Goal: Task Accomplishment & Management: Use online tool/utility

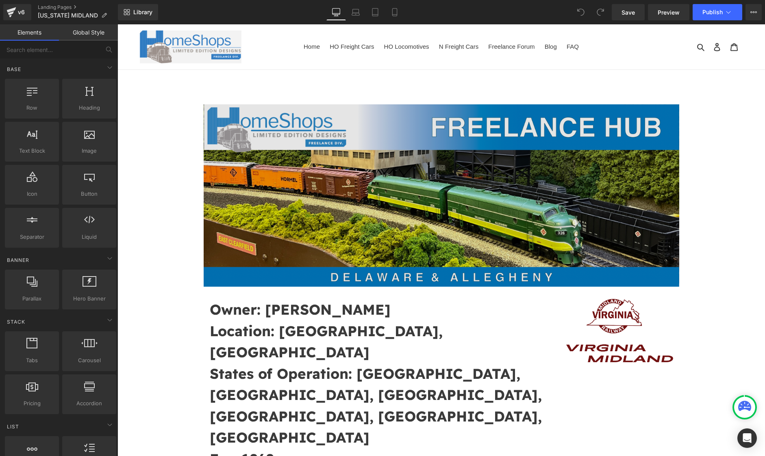
click at [429, 204] on img at bounding box center [441, 195] width 475 height 183
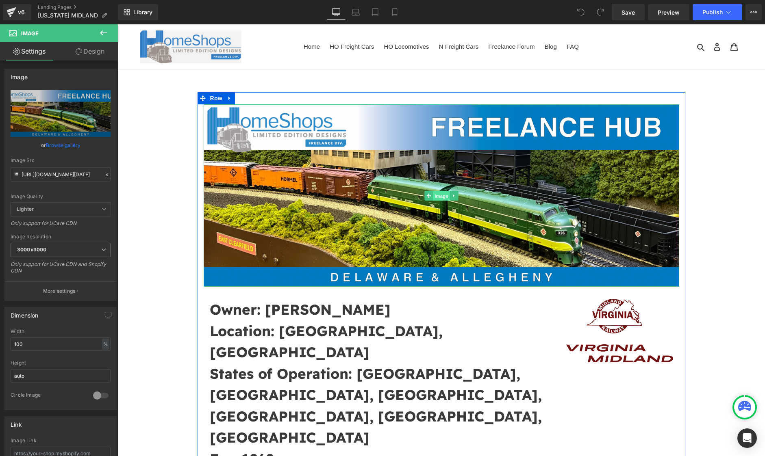
click at [441, 199] on span "Image" at bounding box center [441, 196] width 17 height 10
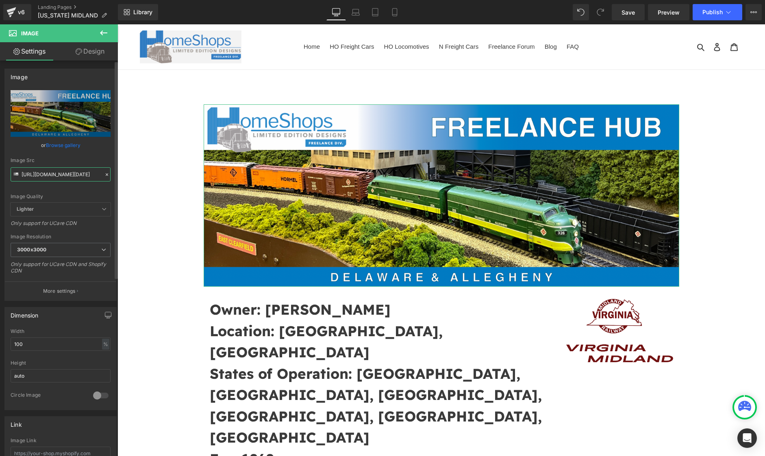
click at [48, 167] on input "https://cdn.shopify.com/s/files/1/0552/5425/3750/files/Screenshot_2025-07-26_at…" at bounding box center [61, 174] width 100 height 14
click at [48, 173] on input "https://cdn.shopify.com/s/files/1/0552/5425/3750/files/Screenshot_2025-07-26_at…" at bounding box center [61, 174] width 100 height 14
paste input "VM_Hub_Header.png?v=1758482355"
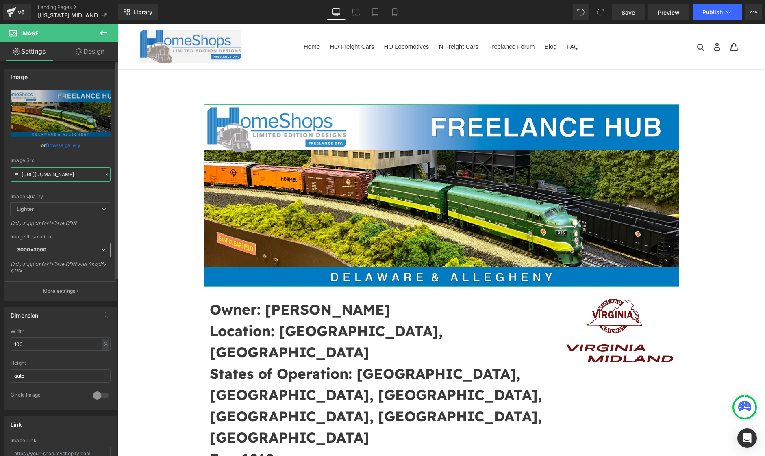
scroll to position [0, 139]
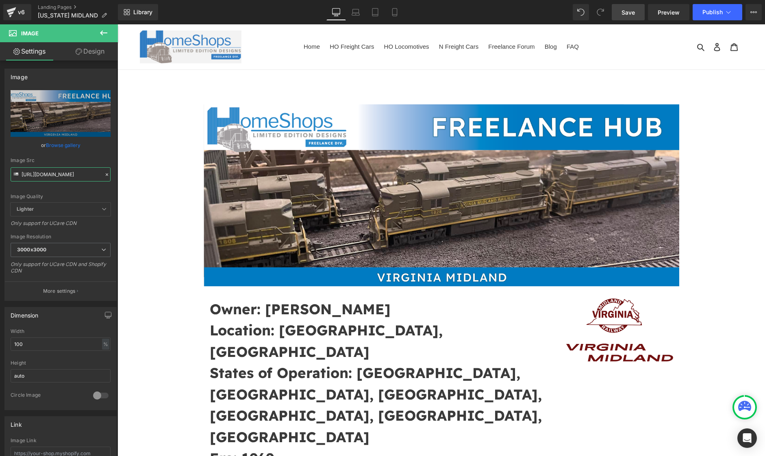
type input "[URL][DOMAIN_NAME]"
drag, startPoint x: 620, startPoint y: 11, endPoint x: 638, endPoint y: 19, distance: 19.5
click at [620, 11] on link "Save" at bounding box center [627, 12] width 33 height 16
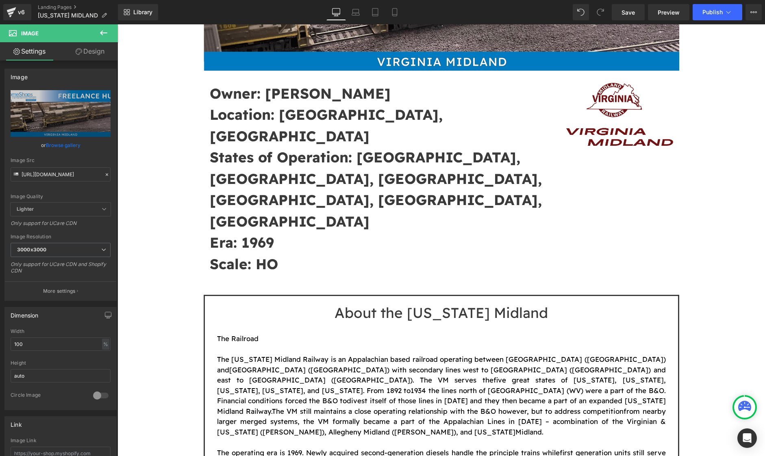
scroll to position [217, 0]
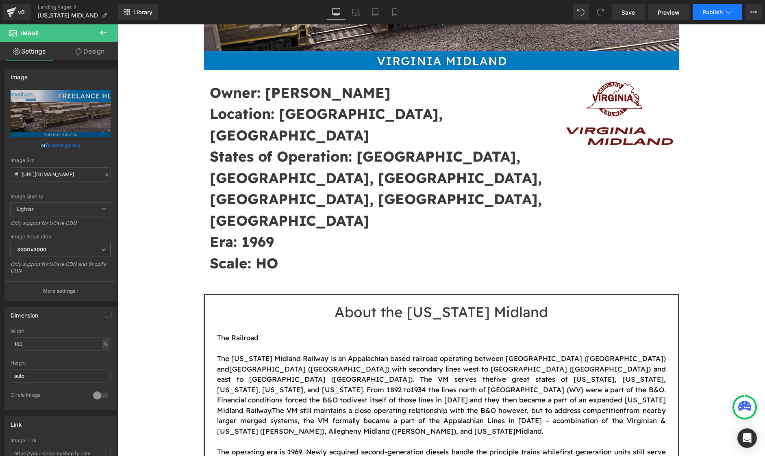
click at [722, 11] on span "Publish" at bounding box center [712, 12] width 20 height 7
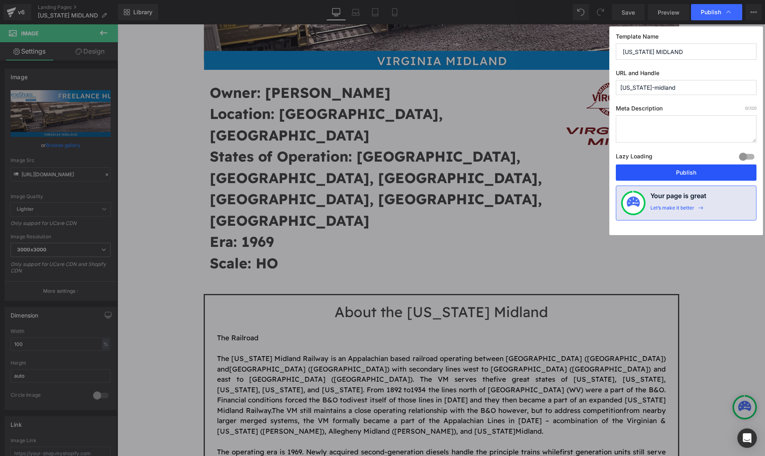
click at [672, 175] on button "Publish" at bounding box center [686, 173] width 141 height 16
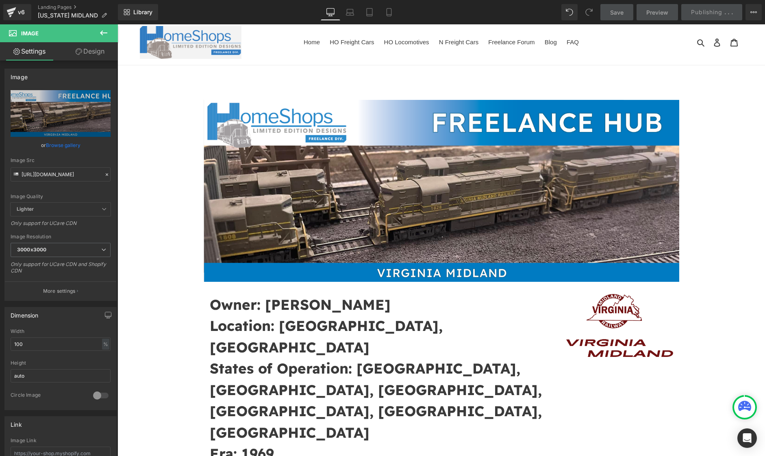
scroll to position [0, 0]
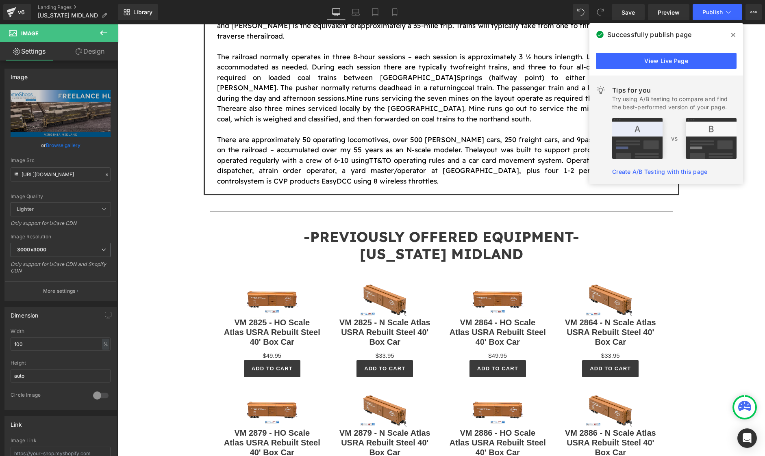
scroll to position [867, 0]
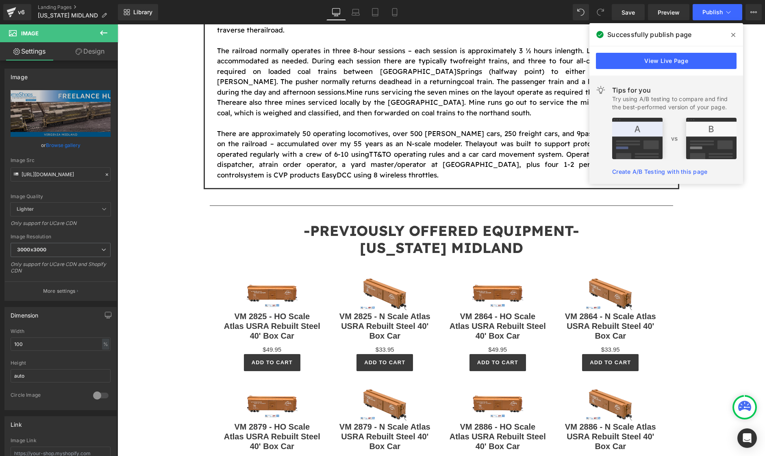
click at [731, 36] on icon at bounding box center [733, 35] width 4 height 7
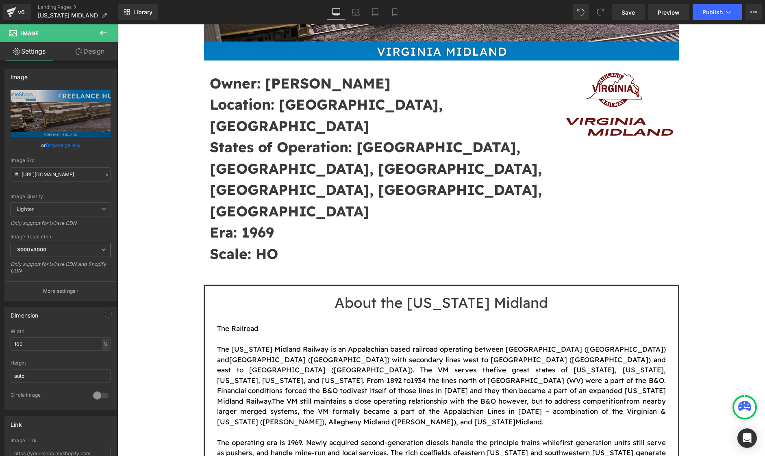
scroll to position [217, 0]
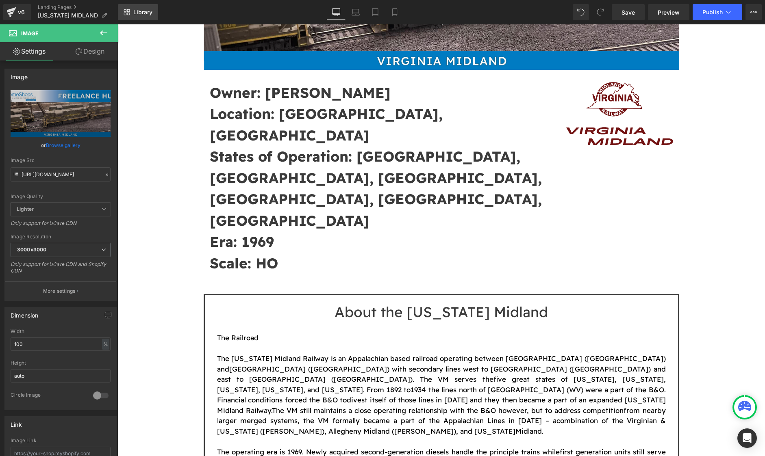
drag, startPoint x: 143, startPoint y: 13, endPoint x: 156, endPoint y: 1, distance: 17.5
click at [143, 13] on span "Library" at bounding box center [142, 12] width 19 height 7
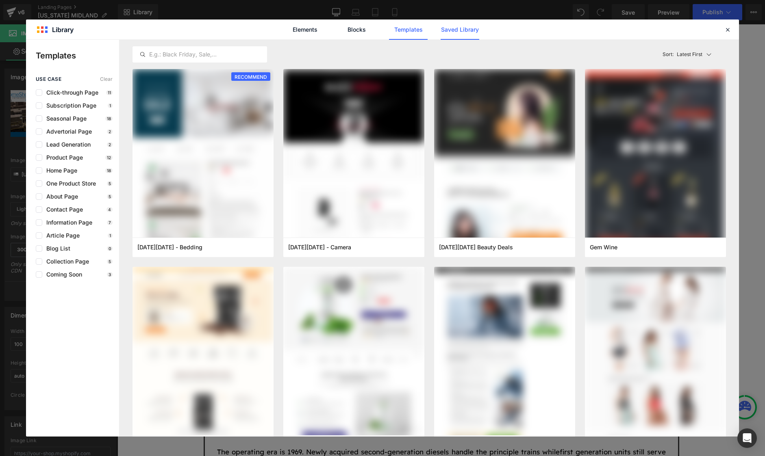
click at [459, 30] on link "Saved Library" at bounding box center [459, 30] width 39 height 20
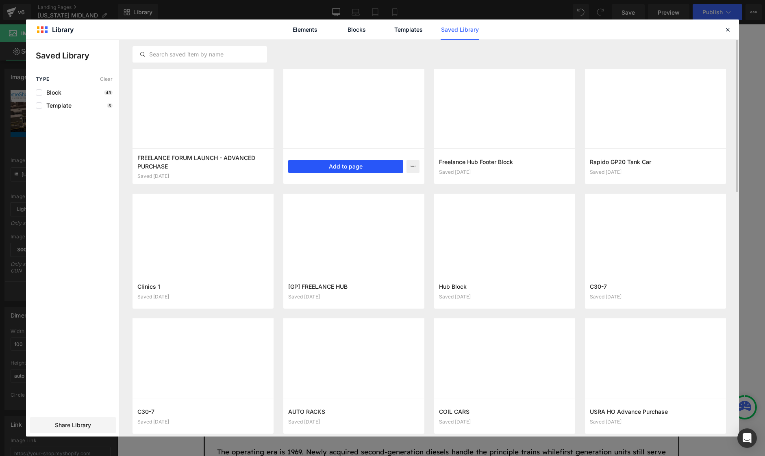
drag, startPoint x: 332, startPoint y: 165, endPoint x: 620, endPoint y: 204, distance: 290.7
click at [332, 165] on button "Add to page" at bounding box center [345, 166] width 115 height 13
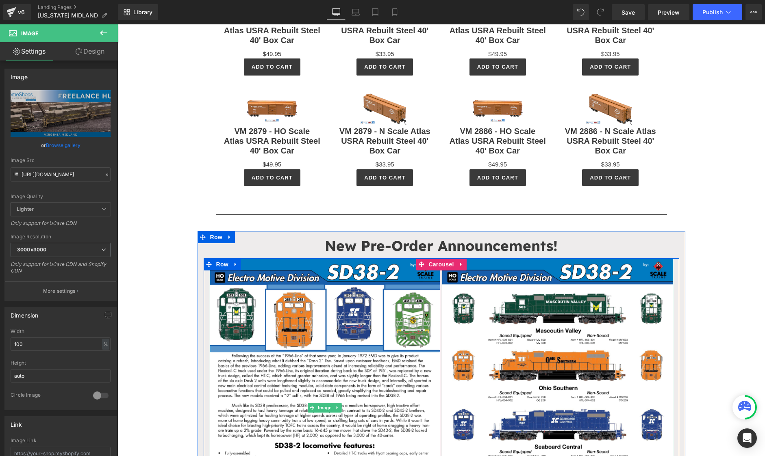
scroll to position [1096, 0]
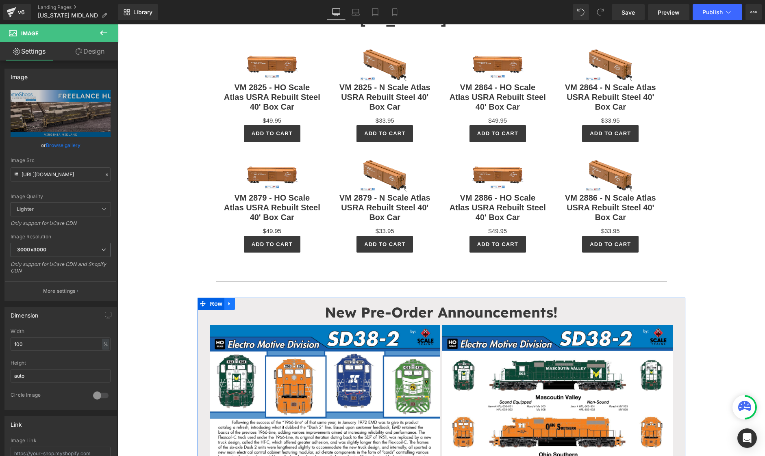
click at [231, 298] on link at bounding box center [229, 304] width 11 height 12
click at [248, 301] on icon at bounding box center [251, 304] width 6 height 6
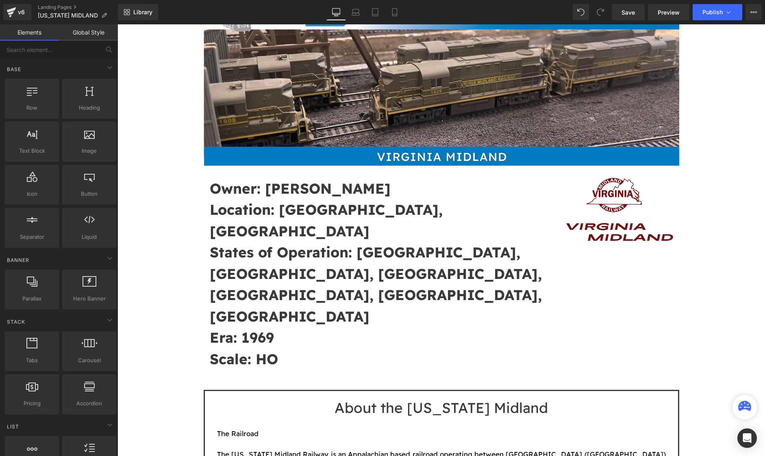
scroll to position [0, 0]
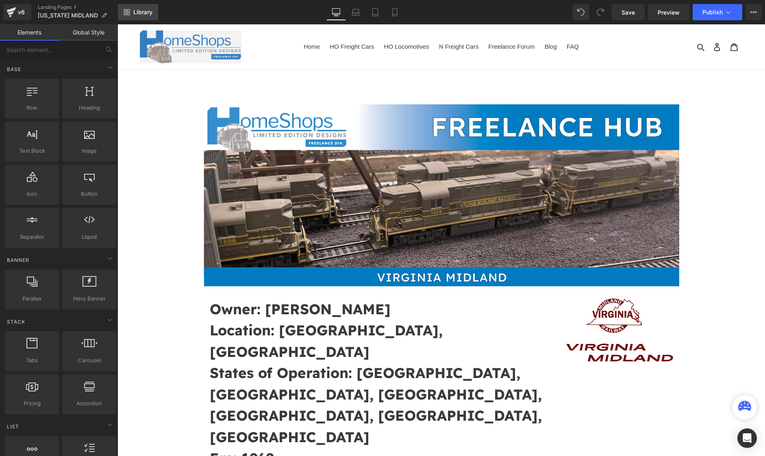
click at [139, 16] on link "Library" at bounding box center [138, 12] width 40 height 16
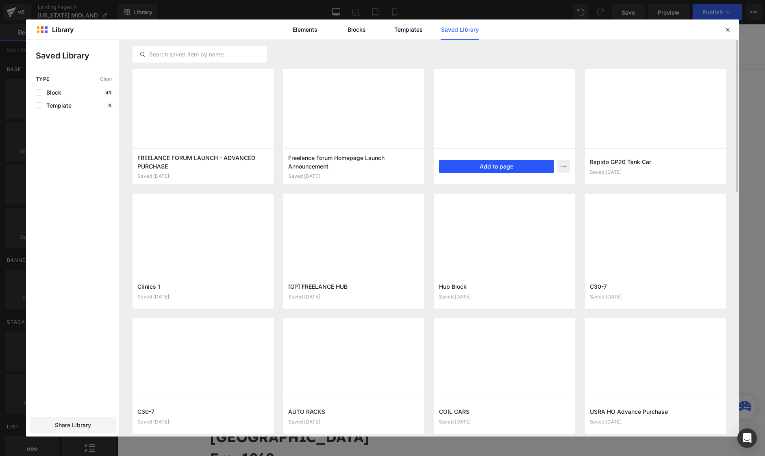
click at [501, 164] on button "Add to page" at bounding box center [496, 166] width 115 height 13
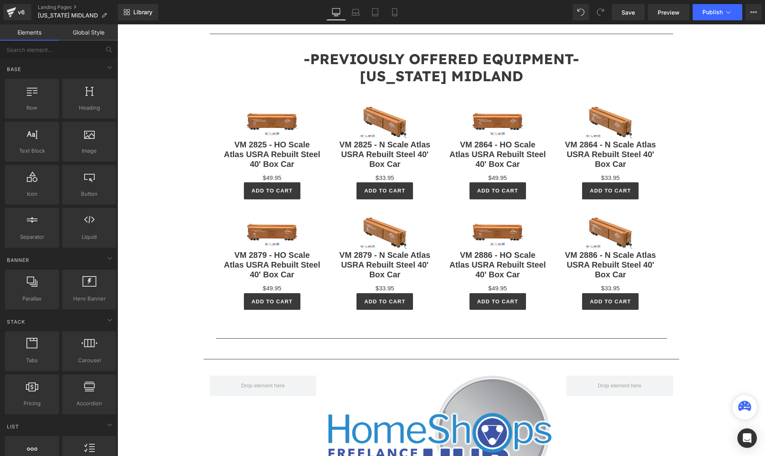
scroll to position [987, 0]
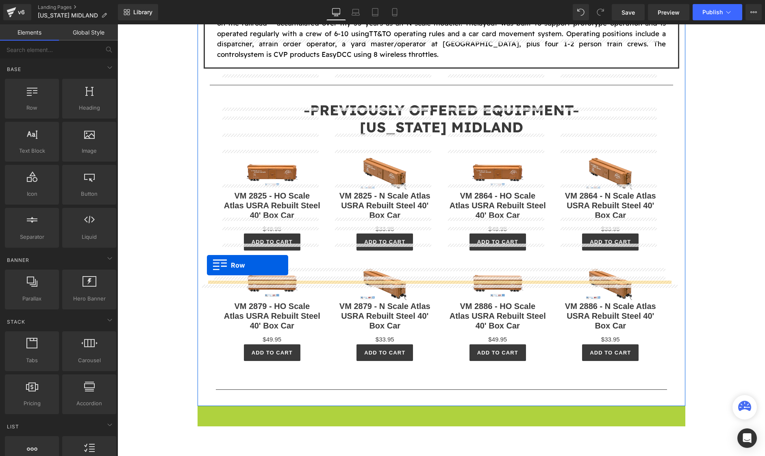
drag, startPoint x: 201, startPoint y: 294, endPoint x: 207, endPoint y: 265, distance: 29.1
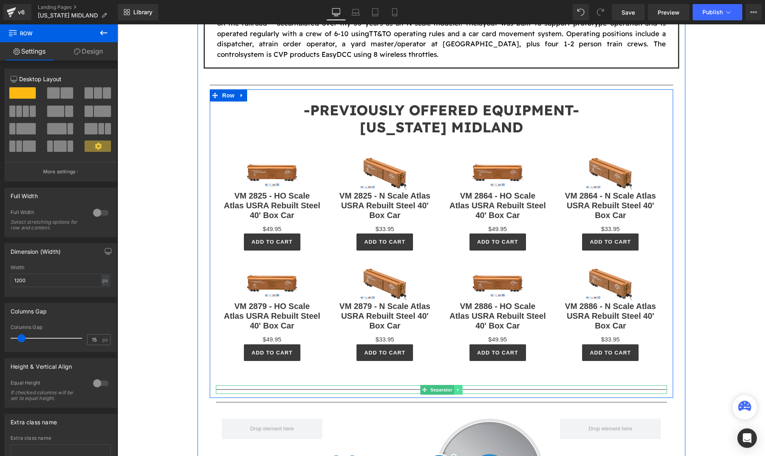
click at [456, 388] on icon at bounding box center [458, 390] width 4 height 5
click at [460, 388] on icon at bounding box center [462, 390] width 4 height 4
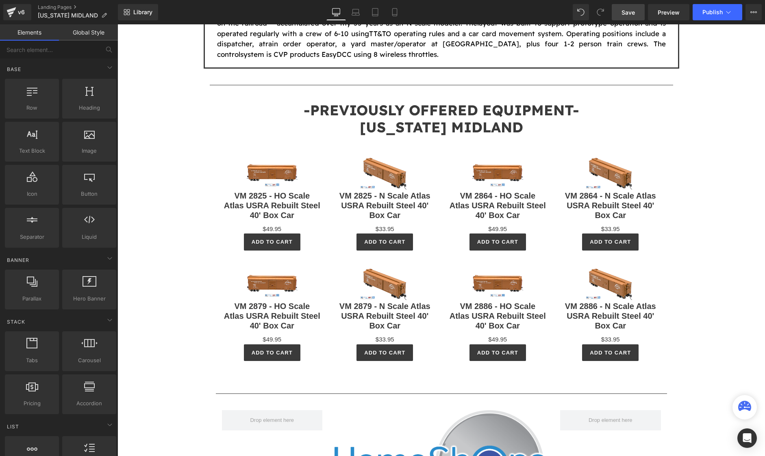
click at [626, 11] on span "Save" at bounding box center [627, 12] width 13 height 9
click at [711, 10] on span "Publish" at bounding box center [712, 12] width 20 height 7
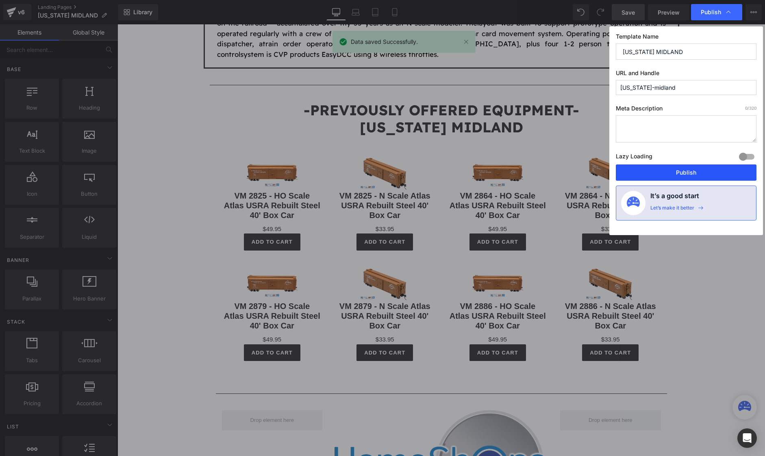
click at [690, 170] on button "Publish" at bounding box center [686, 173] width 141 height 16
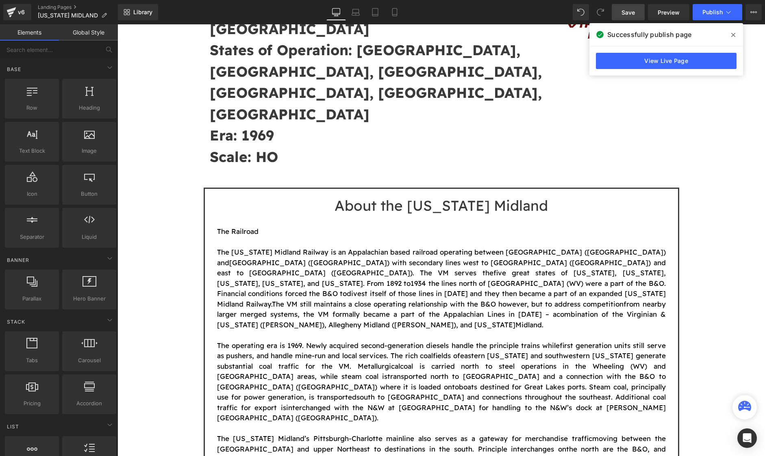
scroll to position [108, 0]
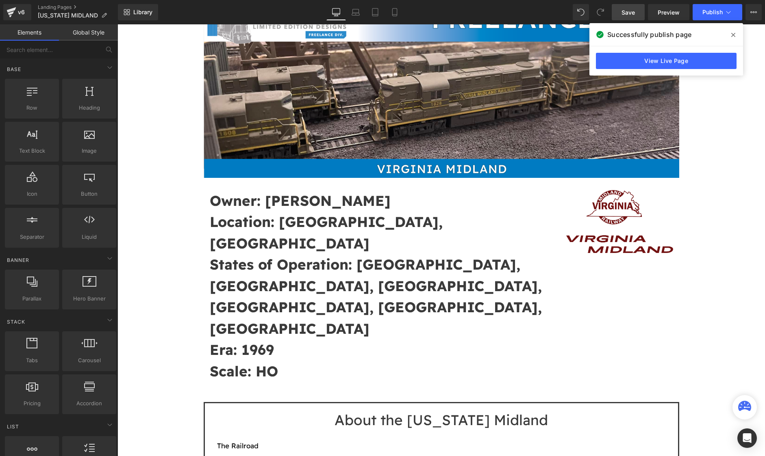
click at [735, 35] on icon at bounding box center [733, 35] width 4 height 7
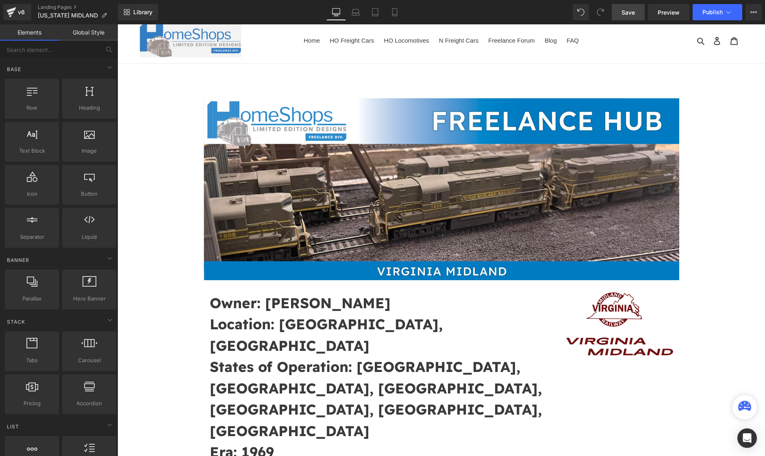
scroll to position [0, 0]
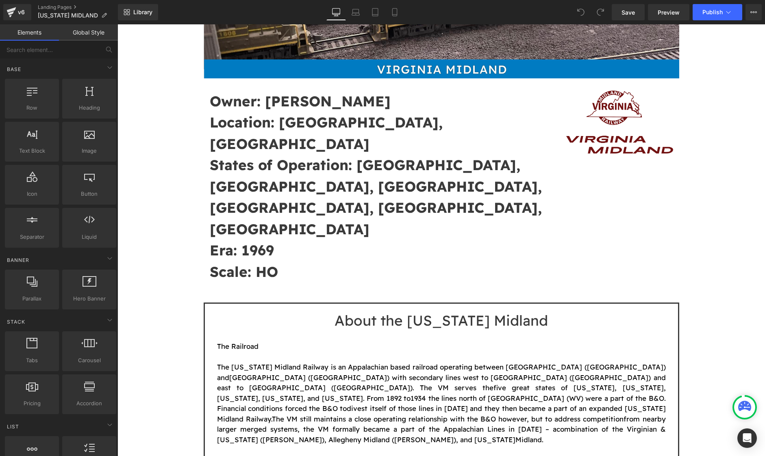
scroll to position [217, 0]
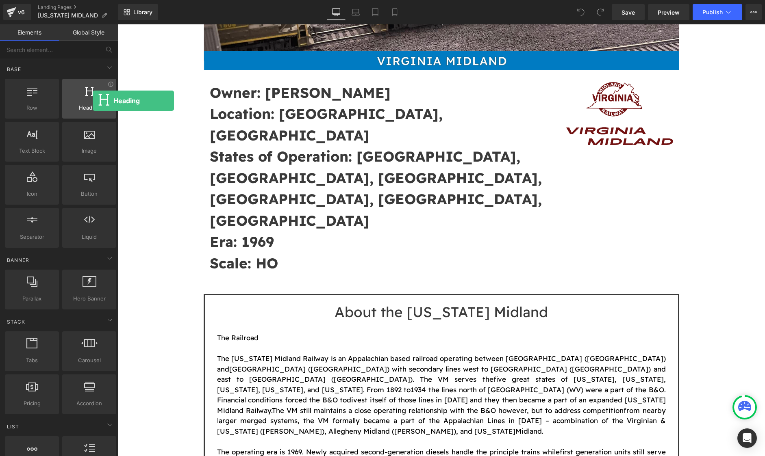
click at [93, 101] on div at bounding box center [89, 94] width 49 height 18
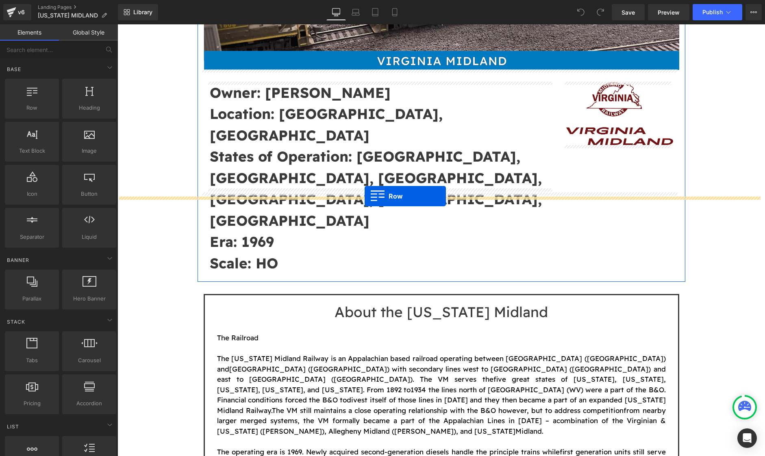
drag, startPoint x: 139, startPoint y: 121, endPoint x: 364, endPoint y: 196, distance: 238.0
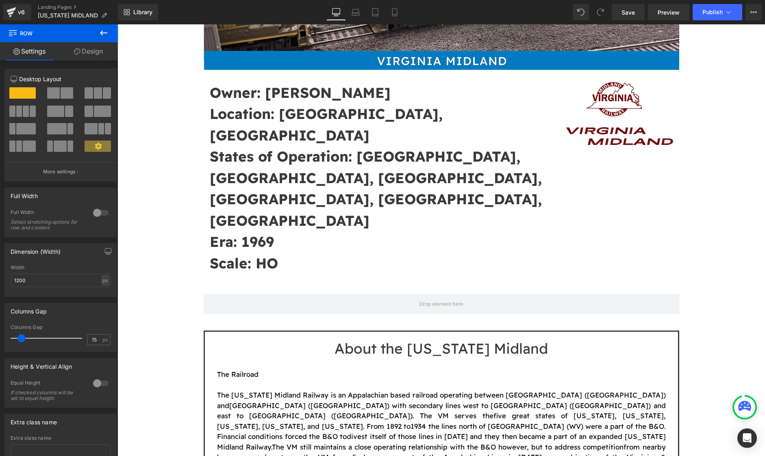
click at [100, 36] on icon at bounding box center [104, 33] width 10 height 10
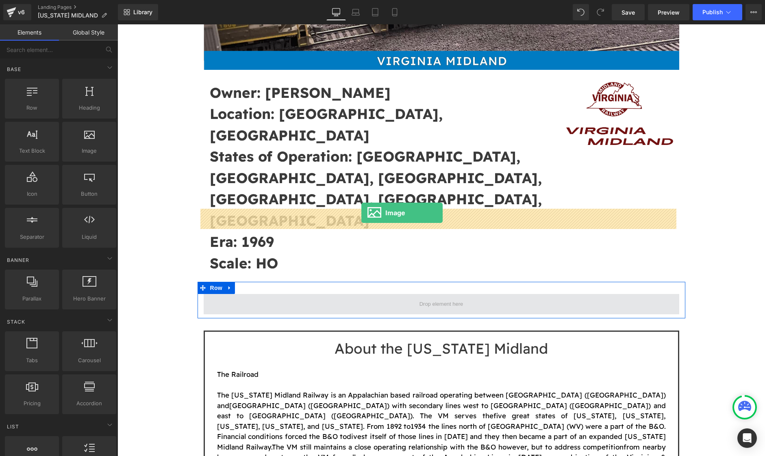
drag, startPoint x: 197, startPoint y: 167, endPoint x: 362, endPoint y: 213, distance: 171.3
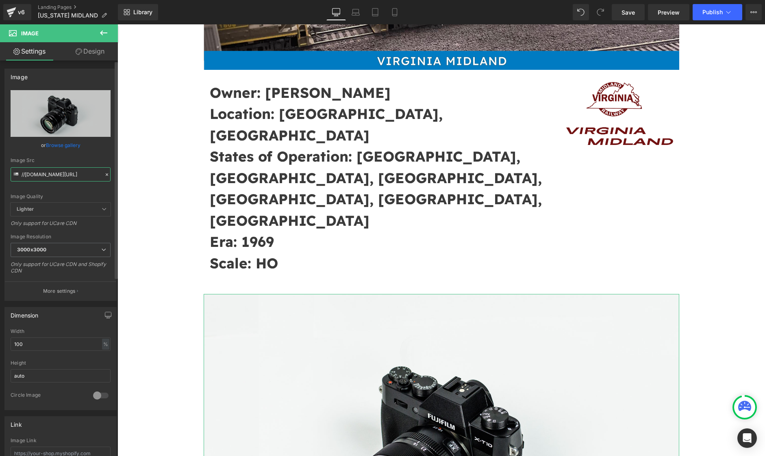
click at [50, 170] on input "//[DOMAIN_NAME][URL]" at bounding box center [61, 174] width 100 height 14
paste input "[URL][DOMAIN_NAME]"
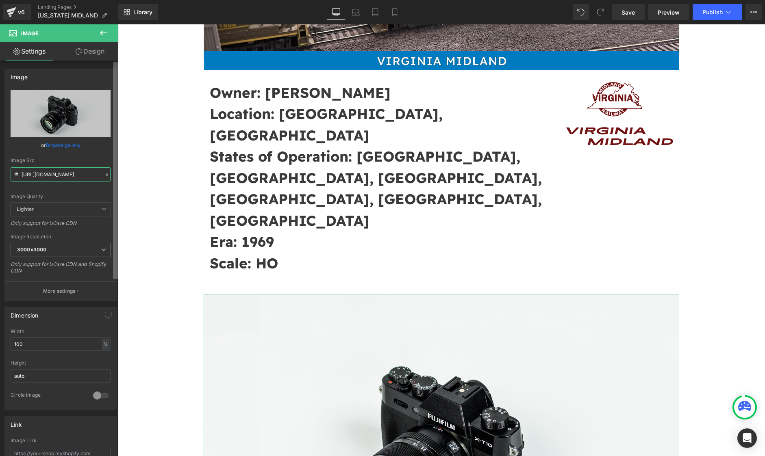
type input "[URL][DOMAIN_NAME]"
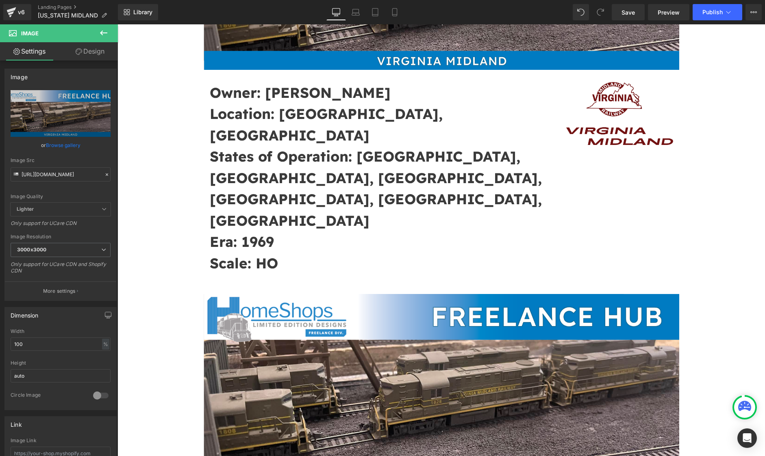
scroll to position [0, 0]
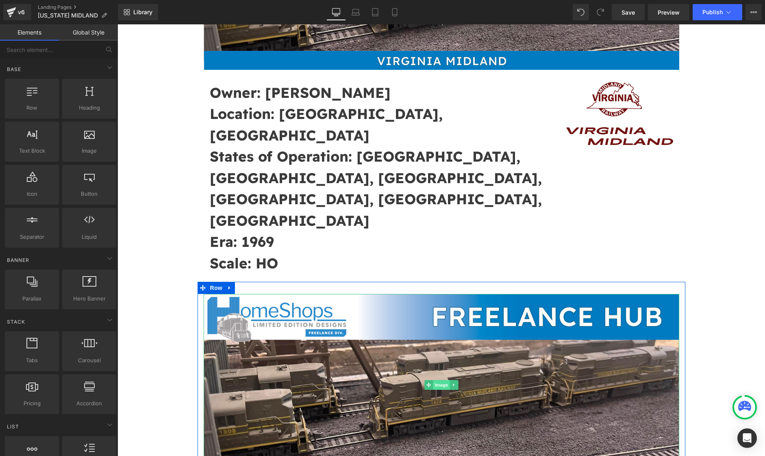
click at [433, 380] on span "Image" at bounding box center [441, 385] width 17 height 10
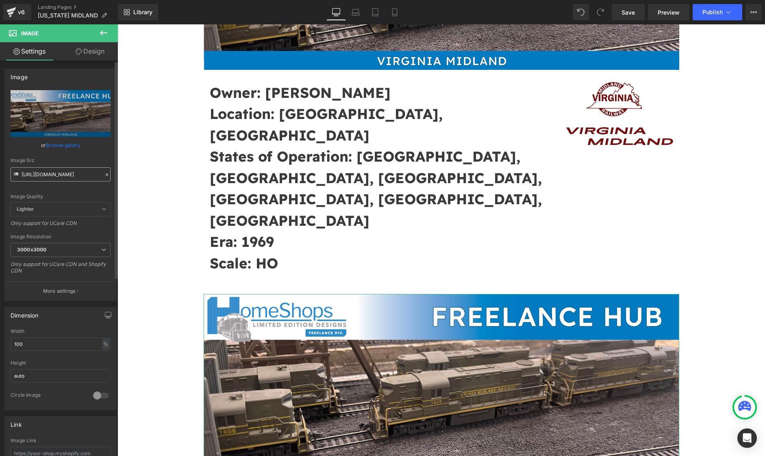
click at [46, 176] on input "[URL][DOMAIN_NAME]" at bounding box center [61, 174] width 100 height 14
type input "[URL][DOMAIN_NAME]"
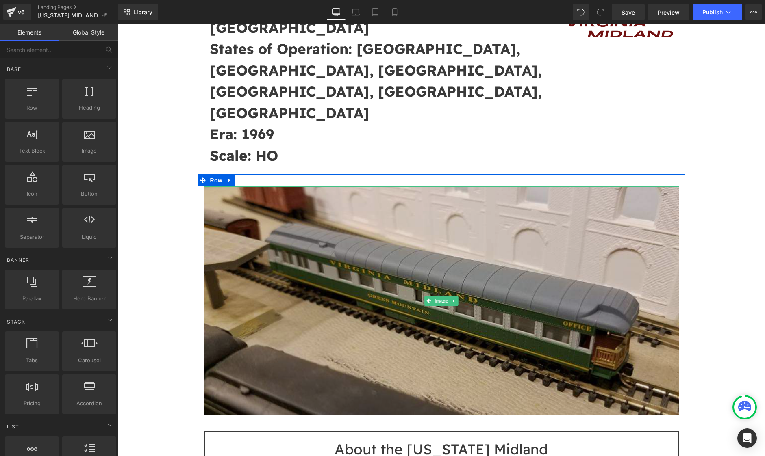
scroll to position [325, 0]
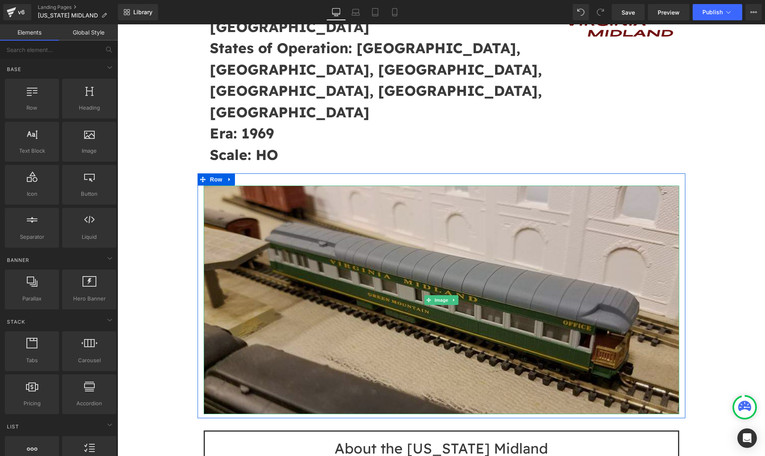
click at [320, 186] on img at bounding box center [441, 300] width 475 height 228
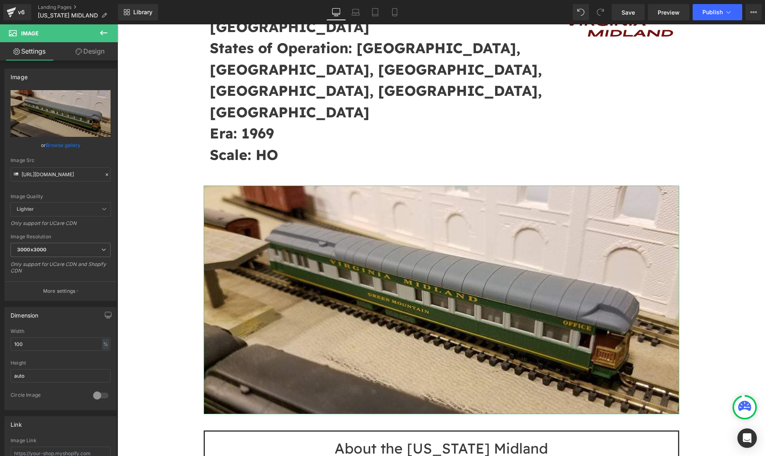
click at [102, 52] on link "Design" at bounding box center [90, 51] width 59 height 18
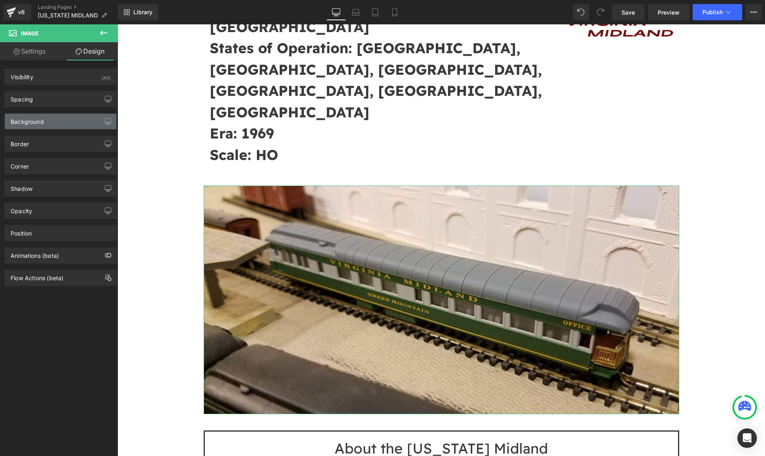
click at [39, 119] on div "Background" at bounding box center [27, 119] width 33 height 11
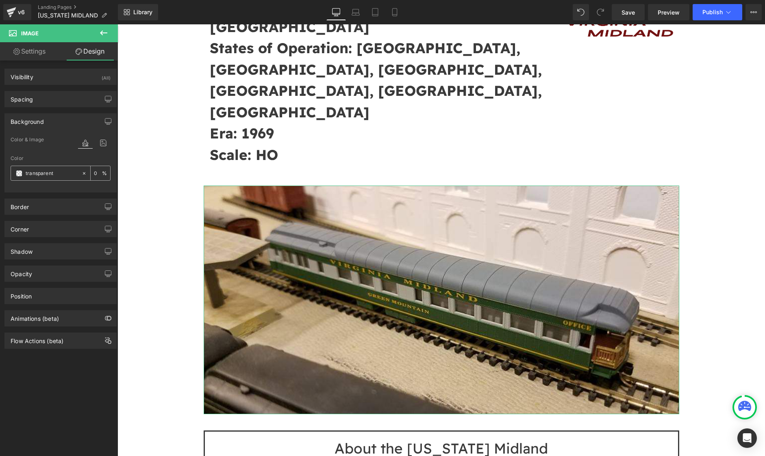
click at [17, 175] on span at bounding box center [19, 173] width 7 height 7
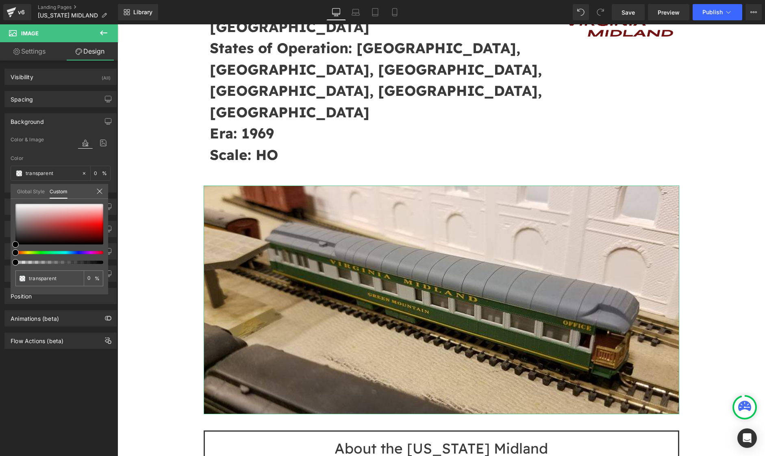
drag, startPoint x: 13, startPoint y: 241, endPoint x: 17, endPoint y: 231, distance: 11.6
click at [17, 231] on div "transparent 0 %" at bounding box center [60, 249] width 98 height 91
type input "#000000"
type input "100"
type input "#000000"
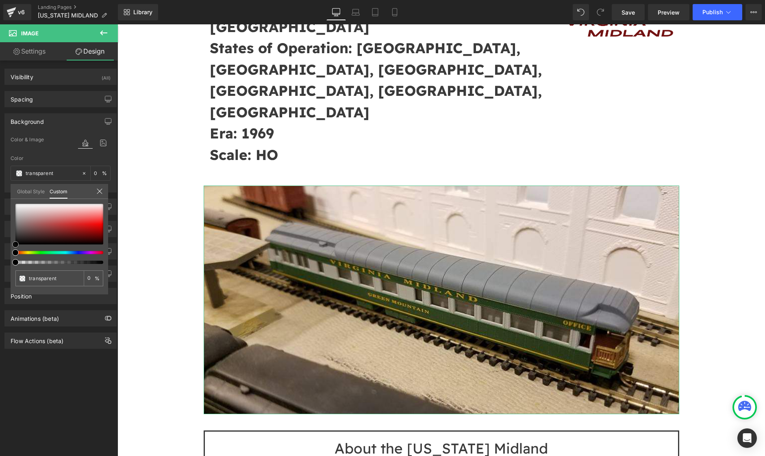
type input "100"
type input "#070707"
type input "#151313"
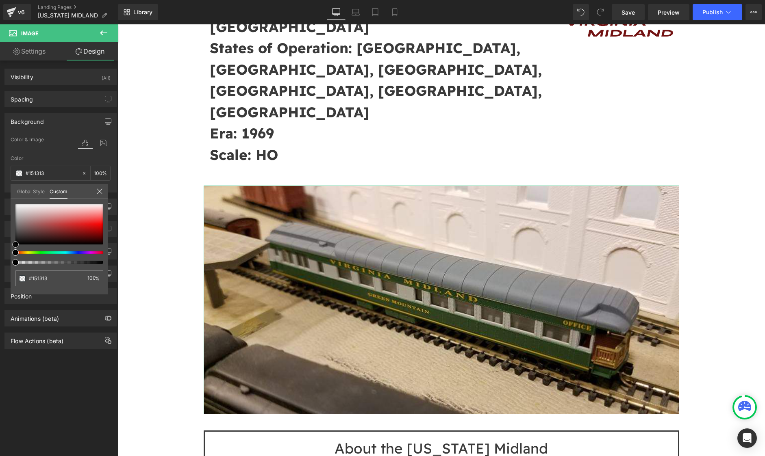
type input "#1d1a1a"
type input "#222020"
type input "#2a2727"
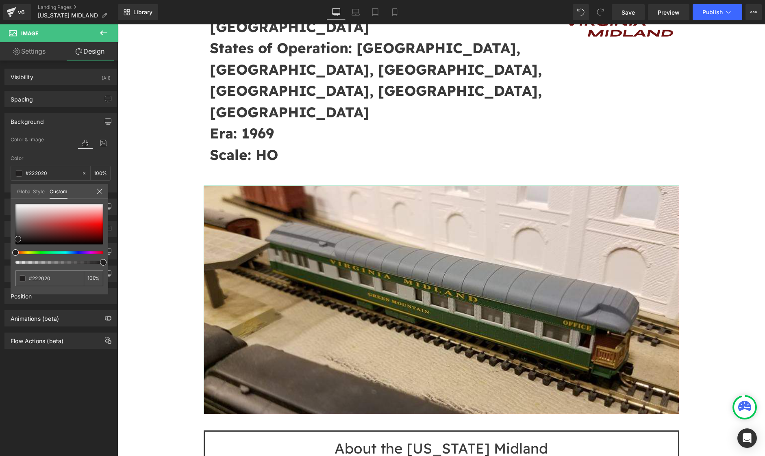
type input "#2a2727"
type input "#2c2a2a"
type input "#2e2c2c"
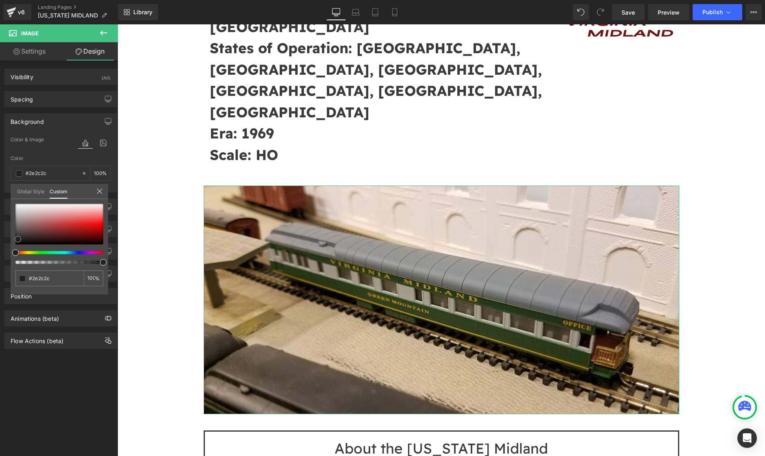
type input "#312f2f"
type input "#373333"
type input "#3e3b3b"
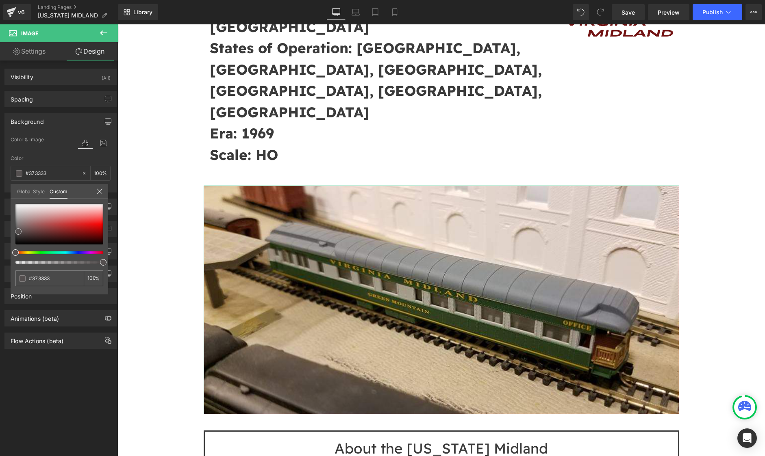
type input "#3e3b3b"
type input "#494545"
type input "#595454"
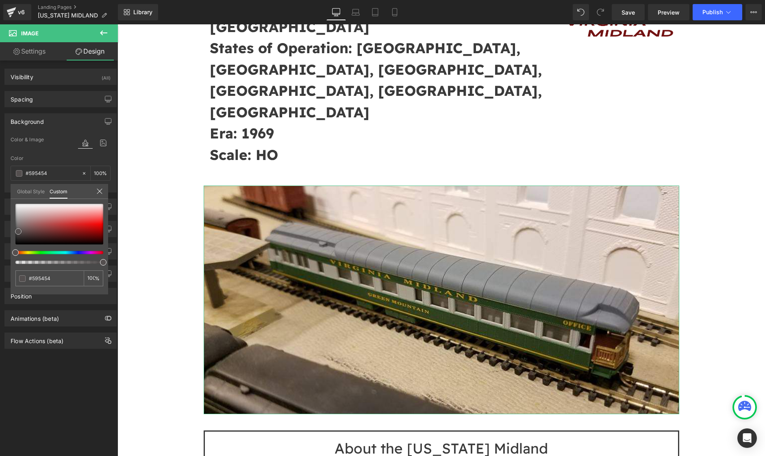
type input "#625a5a"
type input "#6d6363"
type input "#736868"
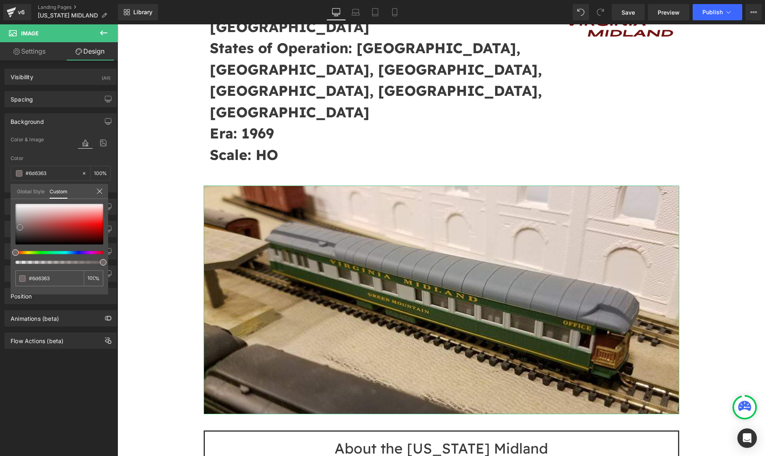
type input "#736868"
type input "#766969"
type input "#7a6a6a"
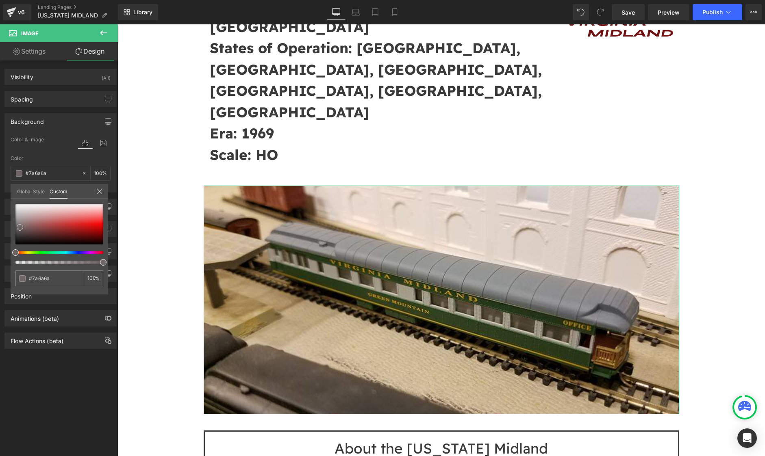
type input "#856f6f"
type input "#8d7171"
type input "#937575"
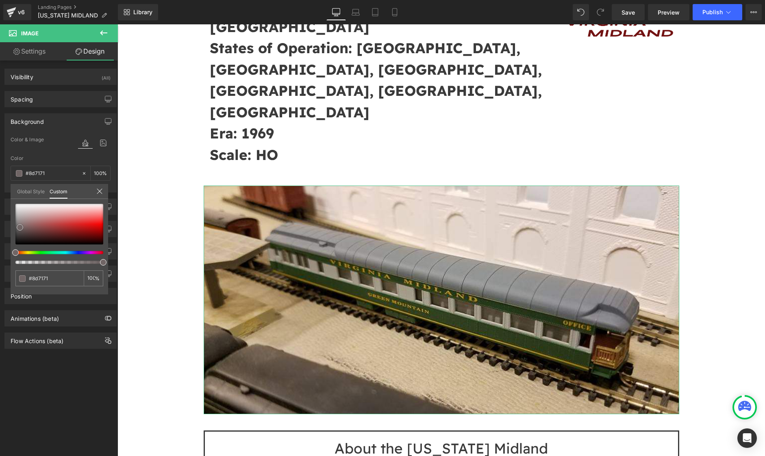
type input "#937575"
type input "#867272"
type input "#7f7070"
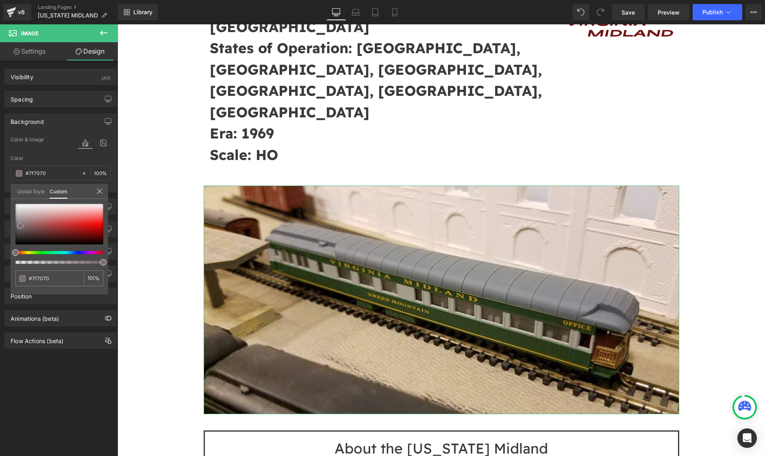
type input "#776e6e"
type input "#736c6c"
drag, startPoint x: 18, startPoint y: 241, endPoint x: 20, endPoint y: 225, distance: 16.7
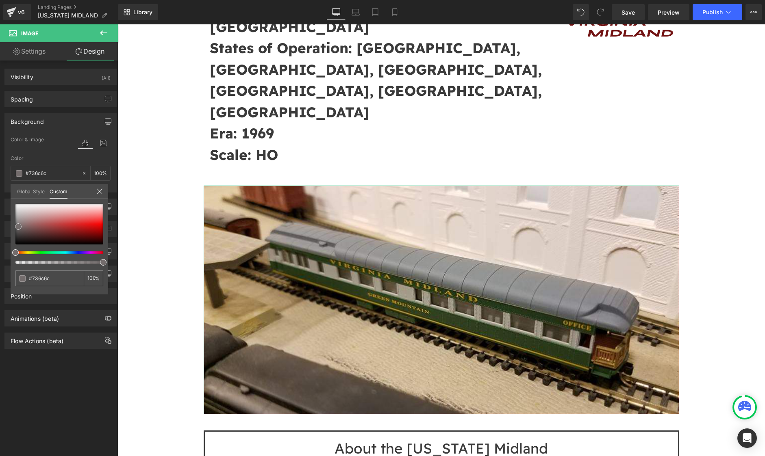
click at [20, 225] on span at bounding box center [18, 226] width 7 height 7
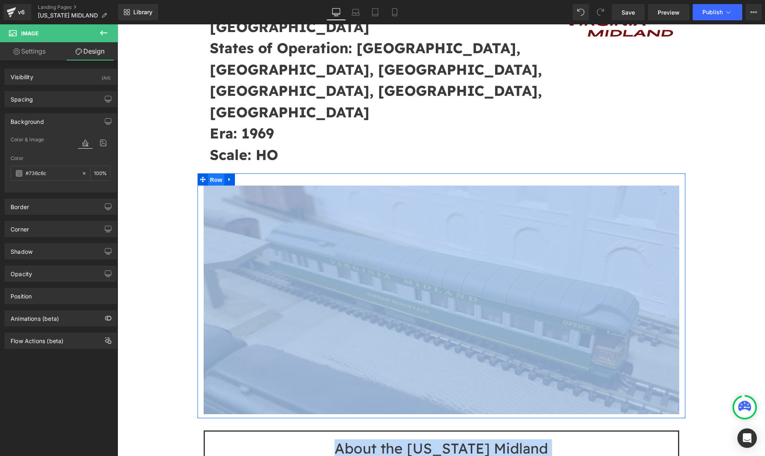
click at [213, 174] on span "Row" at bounding box center [216, 180] width 16 height 12
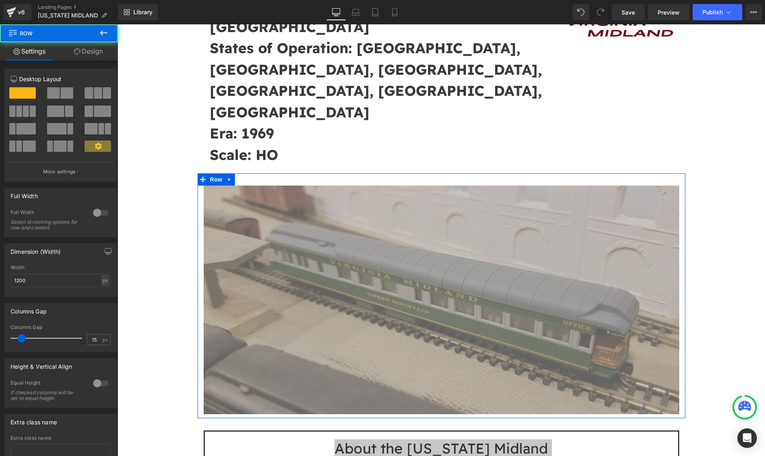
click at [89, 47] on link "Design" at bounding box center [88, 51] width 59 height 18
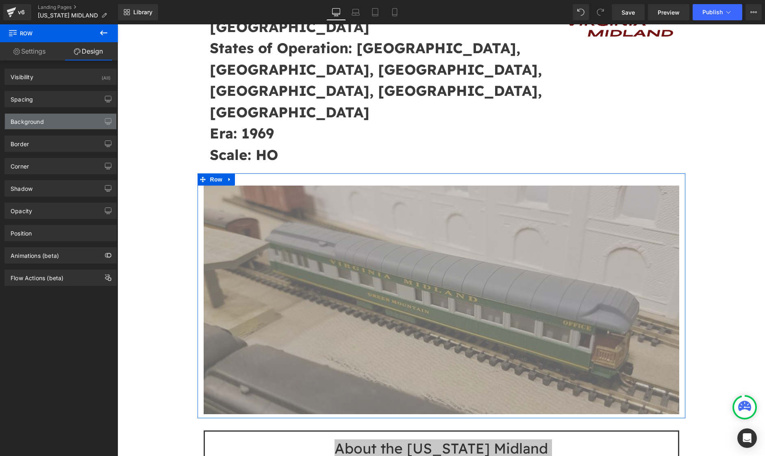
click at [39, 121] on div "Background" at bounding box center [27, 119] width 33 height 11
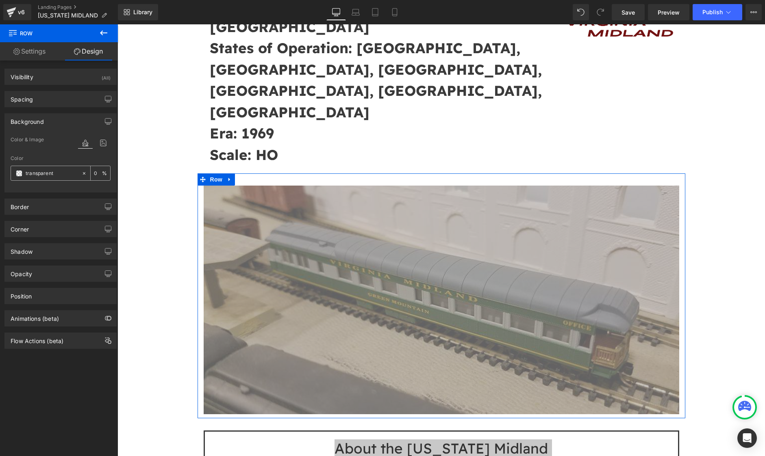
click at [18, 177] on div "transparent" at bounding box center [46, 173] width 70 height 14
click at [20, 173] on span at bounding box center [19, 173] width 7 height 7
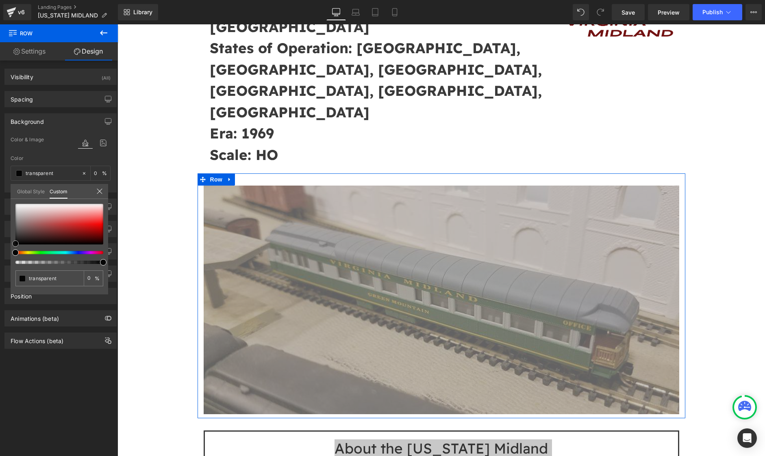
type input "#050505"
type input "100"
type input "#050505"
type input "100"
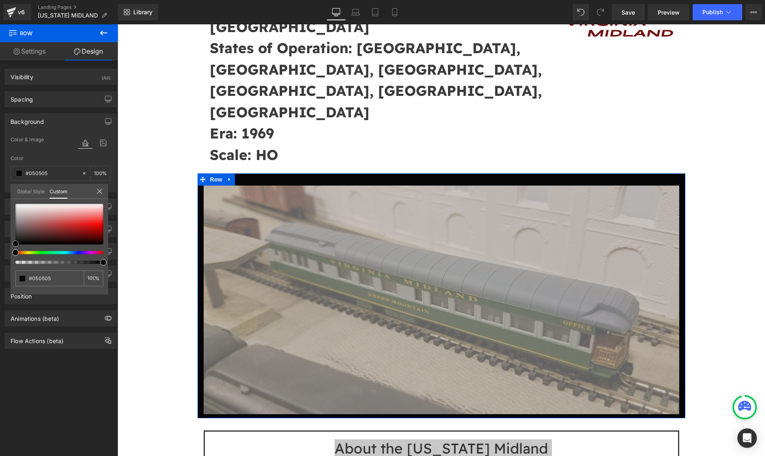
type input "#070707"
type input "#0a0a0a"
type input "#0c0c0c"
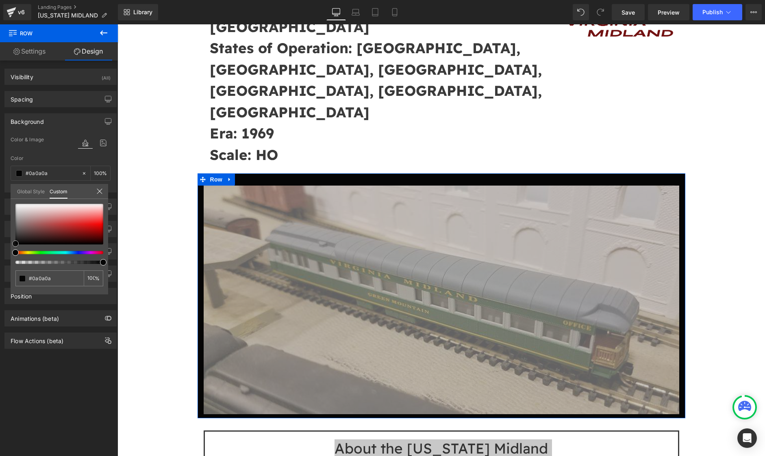
type input "#0c0c0c"
type input "#0f0f0f"
type input "#111111"
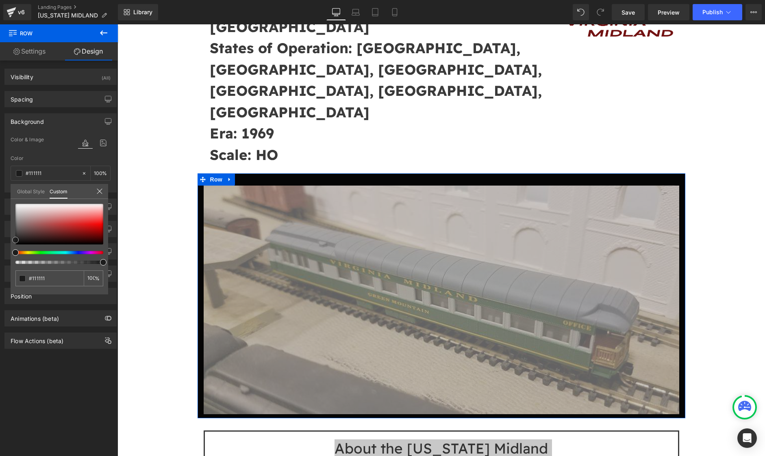
type input "#191919"
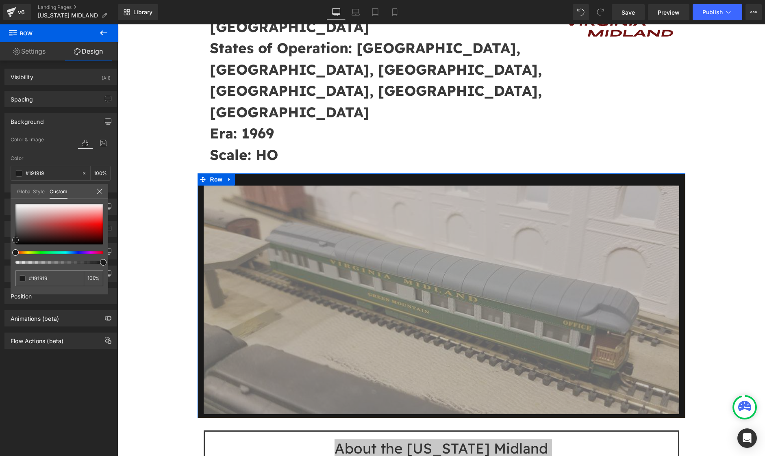
type input "#232323"
type input "#303030"
type input "#383838"
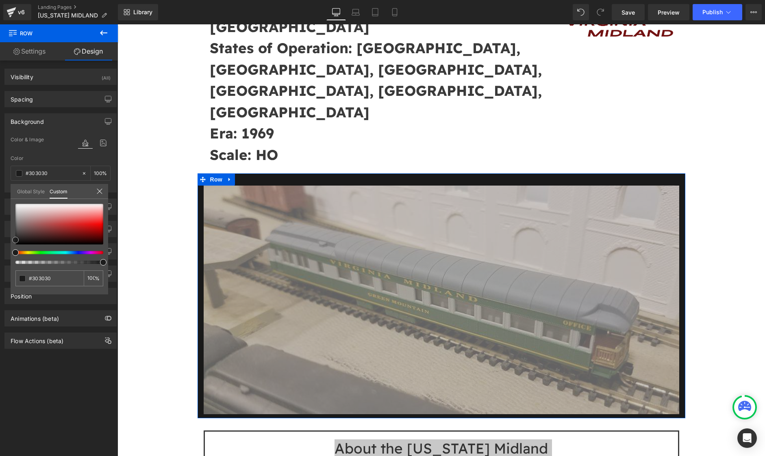
type input "#383838"
type input "#3d3c3c"
type input "#484646"
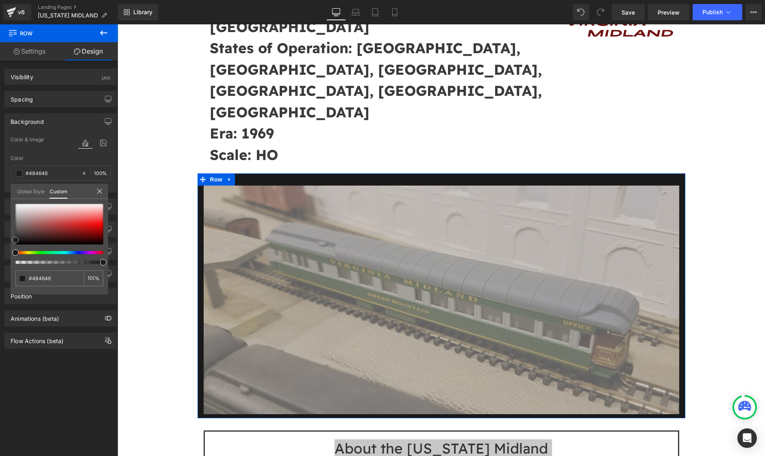
type input "#525050"
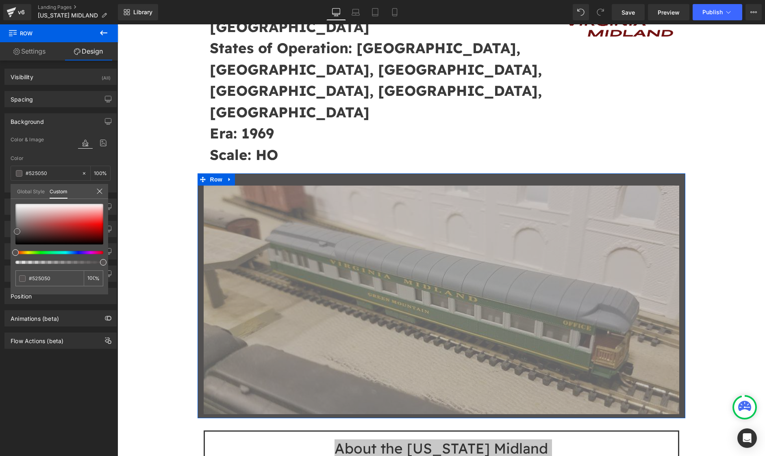
type input "#555252"
type input "#5d5959"
type input "#635d5d"
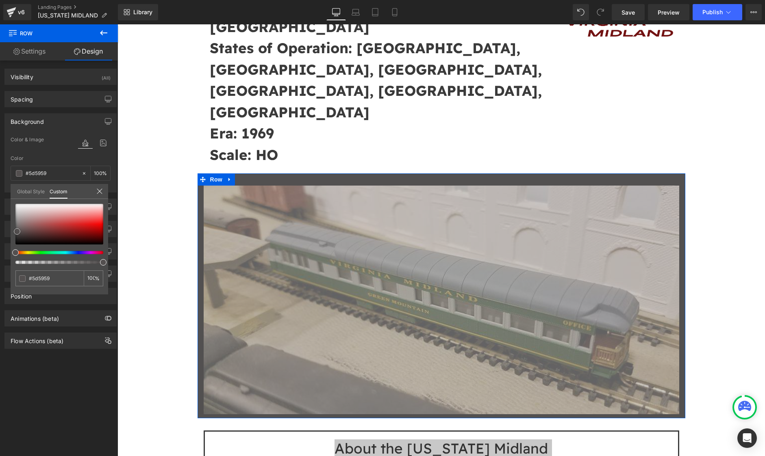
type input "#635d5d"
type input "#666060"
type input "#6b6565"
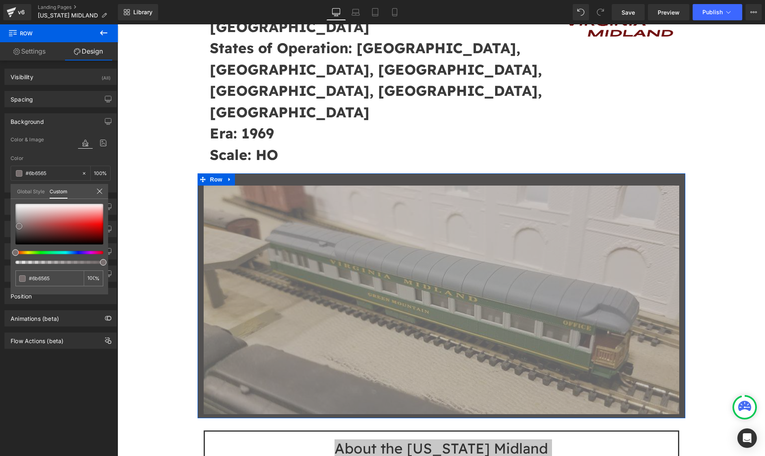
type input "#746b6b"
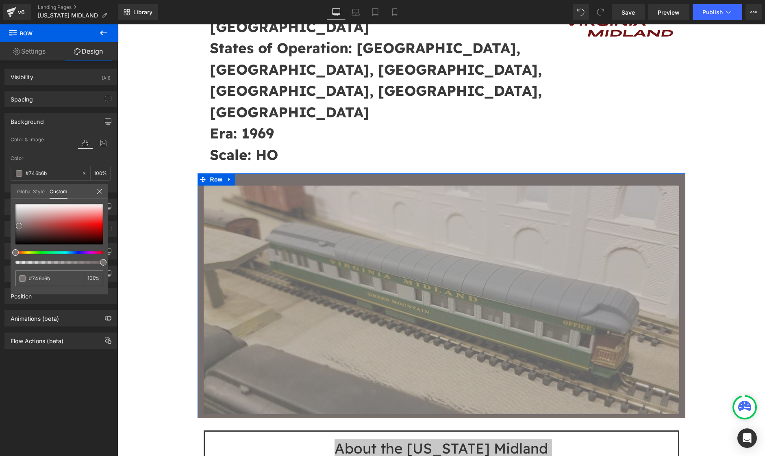
type input "#776e6e"
type input "#797070"
type input "#7b6f6f"
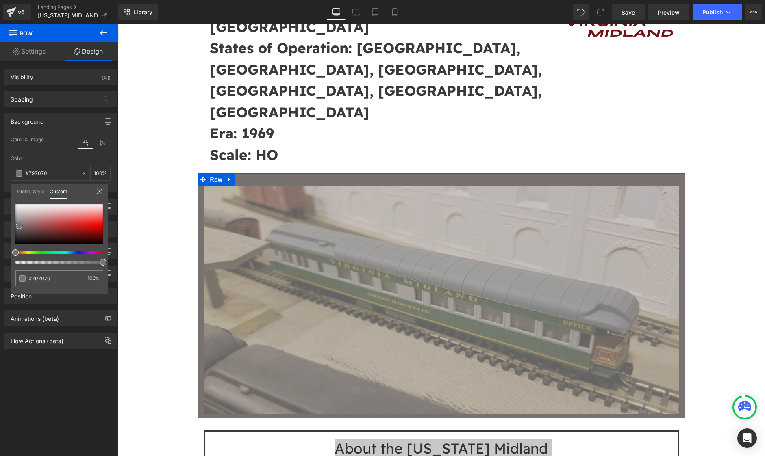
type input "#7b6f6f"
type input "#786d6d"
type input "#756a6a"
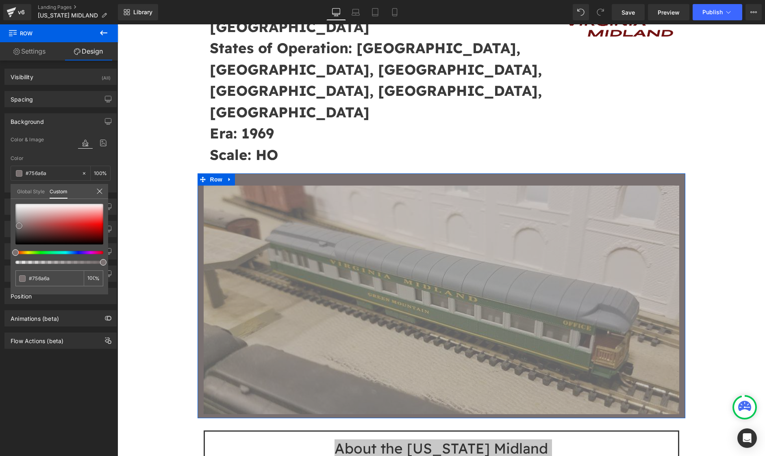
type input "#6d6363"
type input "#6c5f5f"
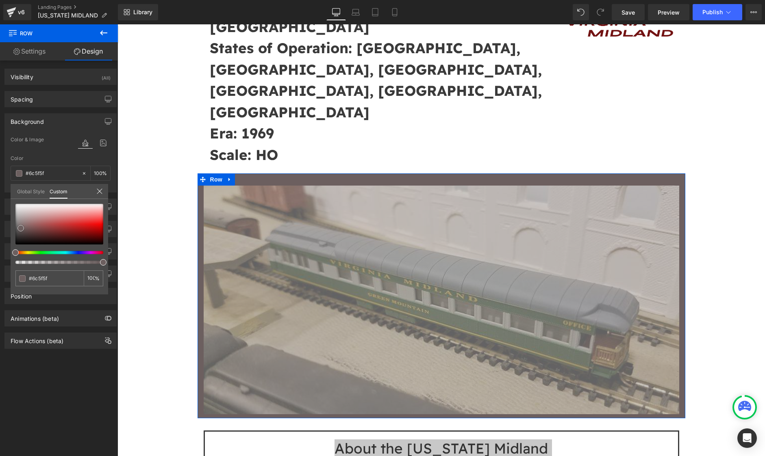
type input "#6d5e5e"
type input "#6a5c5c"
type input "#615656"
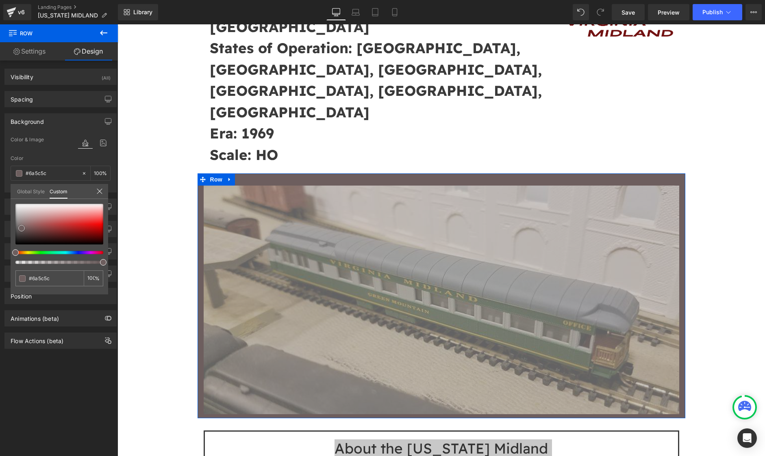
type input "#615656"
type input "#594f4f"
type input "#534a4a"
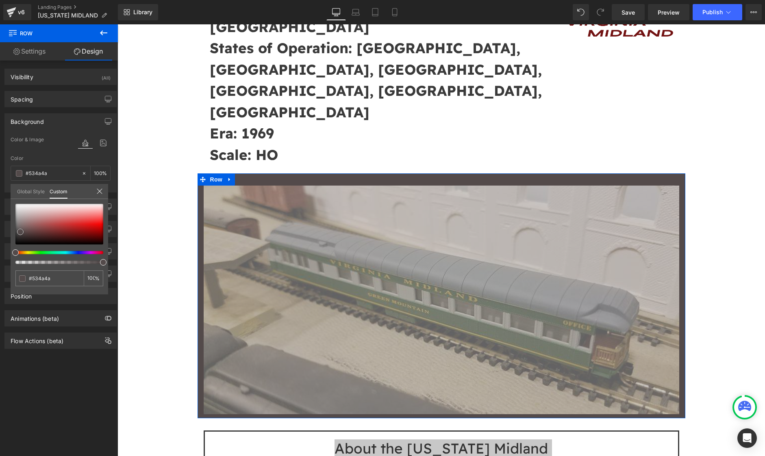
type input "#514747"
type input "#4f4444"
type input "#4b4343"
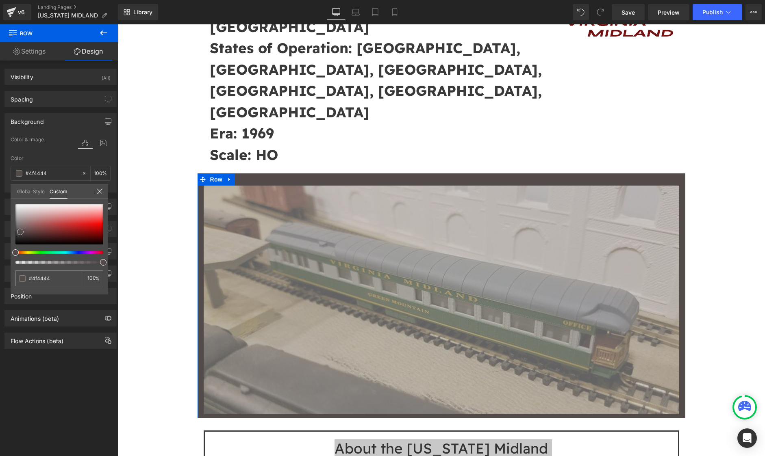
type input "#4b4343"
type input "#4a4343"
type input "#3d3737"
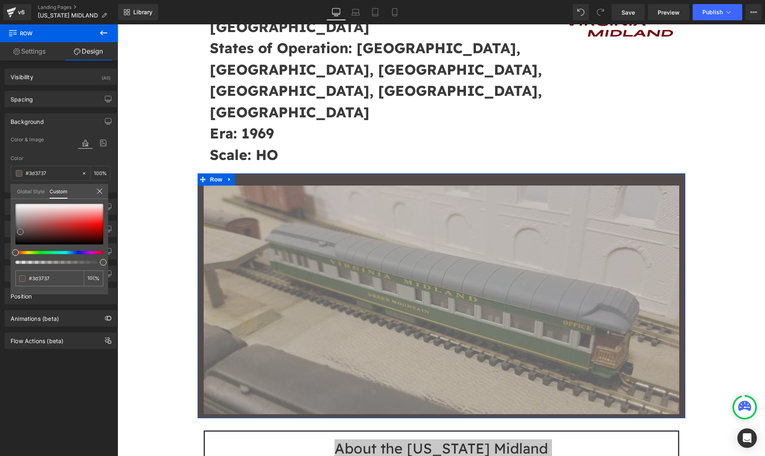
type input "#362f2f"
type input "#2d2929"
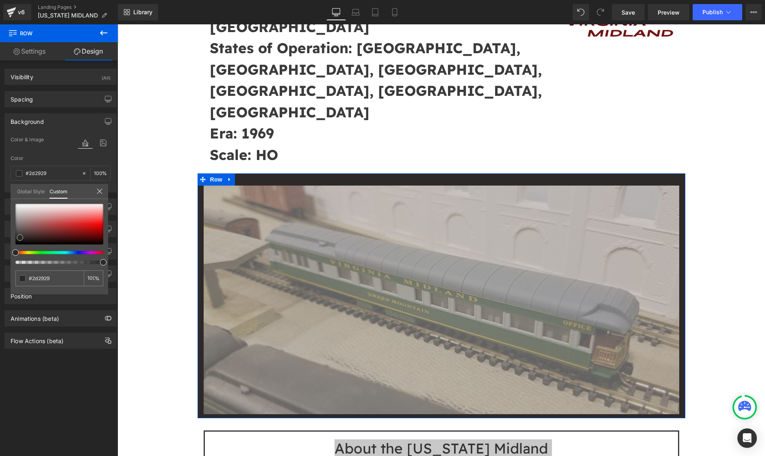
type input "#2a2626"
type input "#2b2626"
type input "#2c2525"
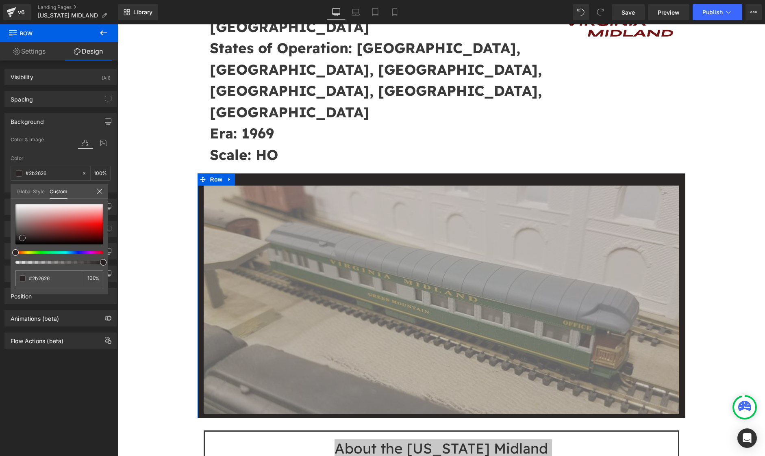
type input "#2c2525"
type input "#2b2626"
type input "#302b2b"
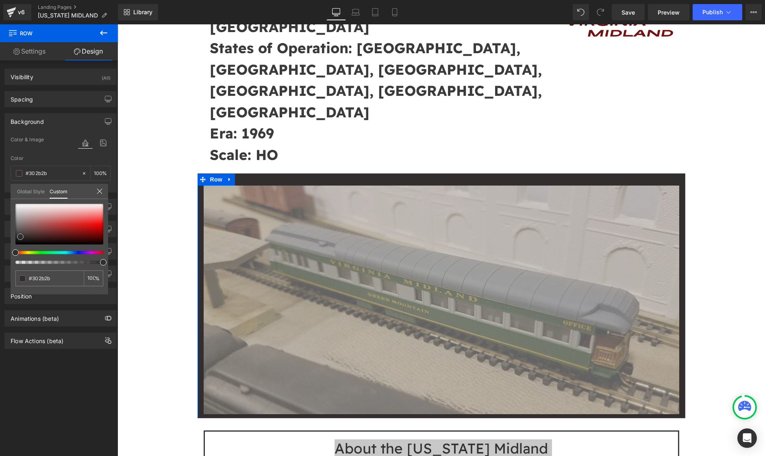
type input "#322e2e"
type input "#353030"
drag, startPoint x: 18, startPoint y: 243, endPoint x: 22, endPoint y: 235, distance: 8.8
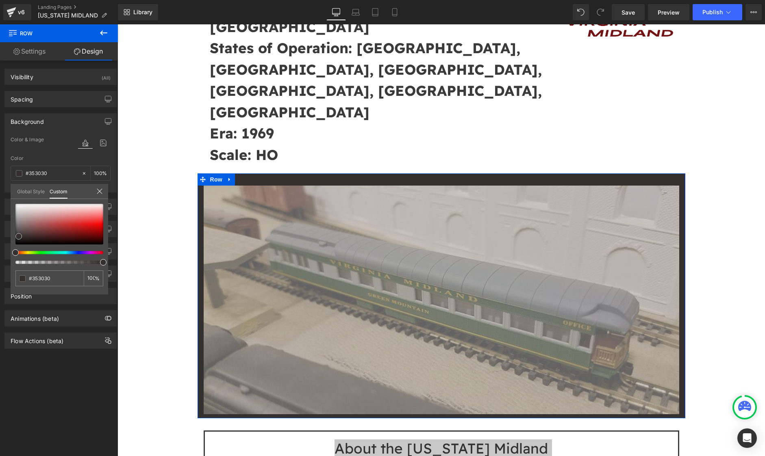
click at [22, 235] on span at bounding box center [18, 236] width 7 height 7
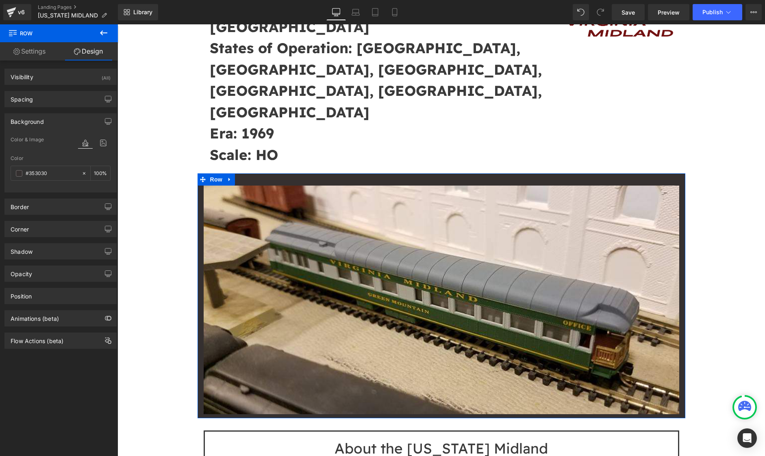
click at [92, 52] on link "Design" at bounding box center [88, 51] width 59 height 18
click at [58, 96] on div "Spacing" at bounding box center [60, 98] width 111 height 15
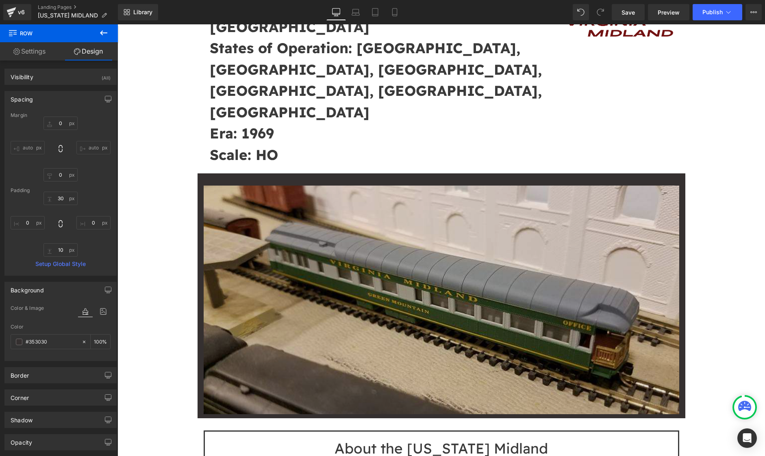
click at [292, 186] on img at bounding box center [441, 300] width 475 height 228
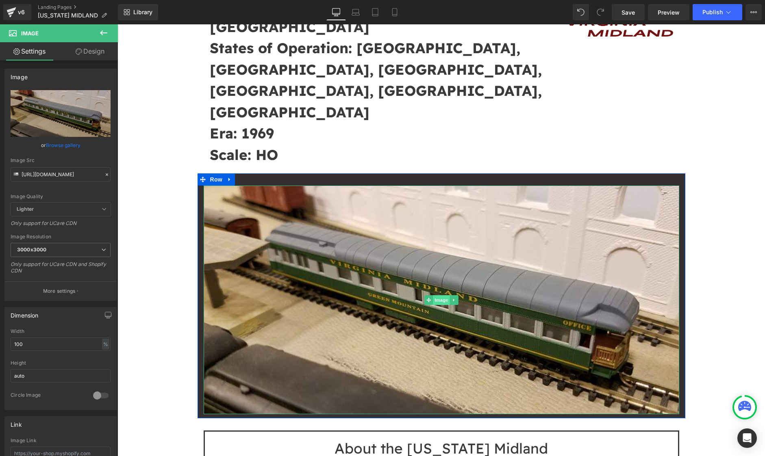
click at [443, 295] on span "Image" at bounding box center [441, 300] width 17 height 10
click at [433, 295] on span "Image" at bounding box center [441, 300] width 17 height 10
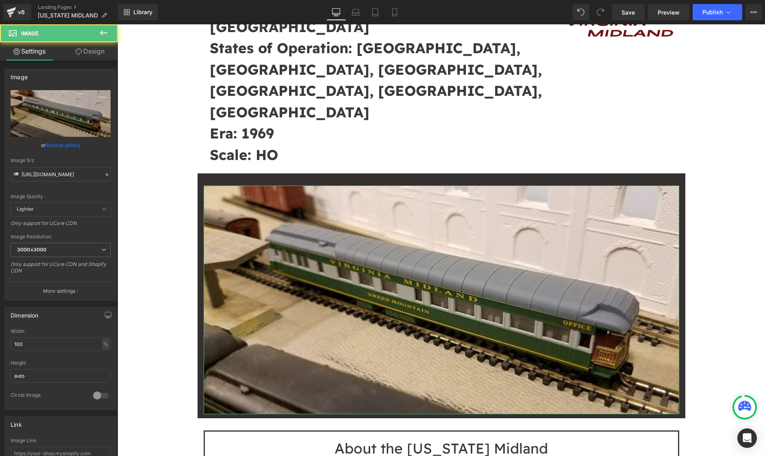
click at [91, 49] on link "Design" at bounding box center [90, 51] width 59 height 18
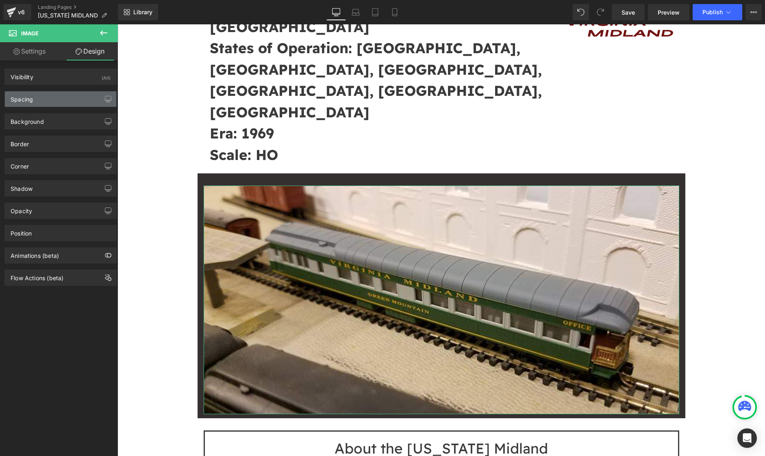
click at [67, 98] on div "Spacing" at bounding box center [60, 98] width 111 height 15
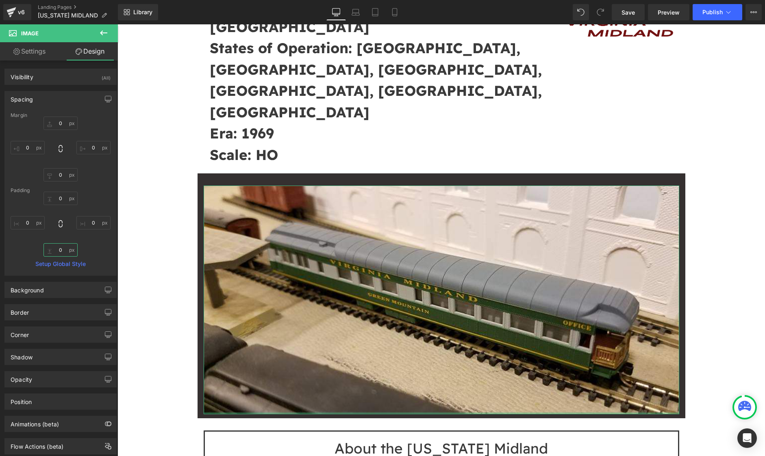
click at [62, 249] on input "0" at bounding box center [60, 249] width 34 height 13
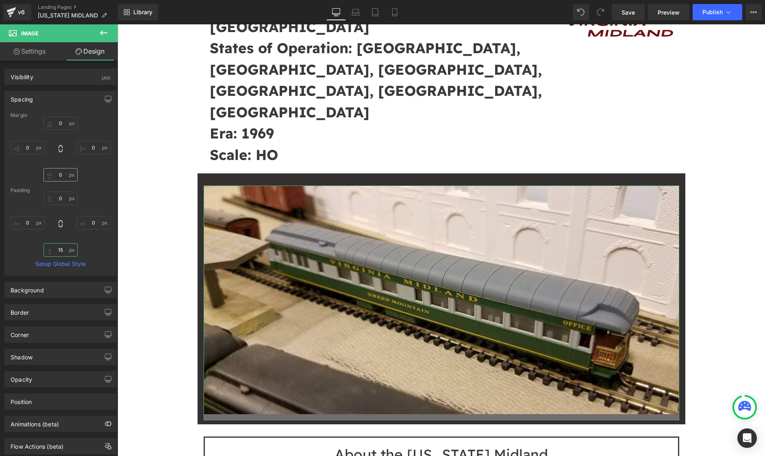
type input "15"
click at [65, 175] on input "0" at bounding box center [60, 174] width 34 height 13
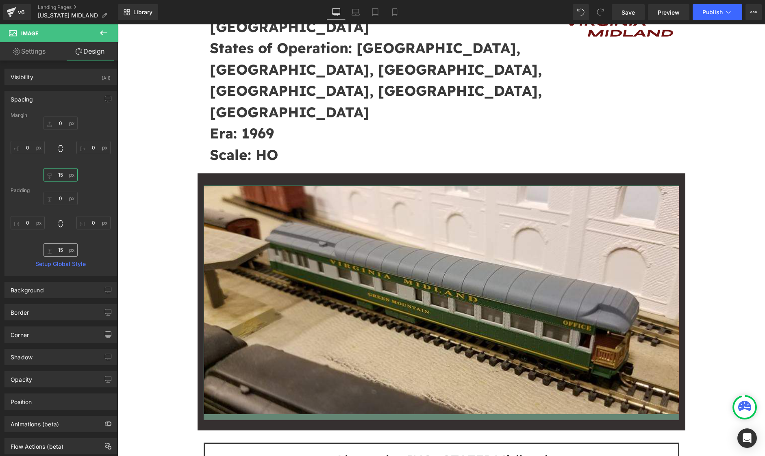
type input "15"
drag, startPoint x: 61, startPoint y: 249, endPoint x: 72, endPoint y: 249, distance: 11.4
click at [61, 249] on input "15" at bounding box center [60, 249] width 34 height 13
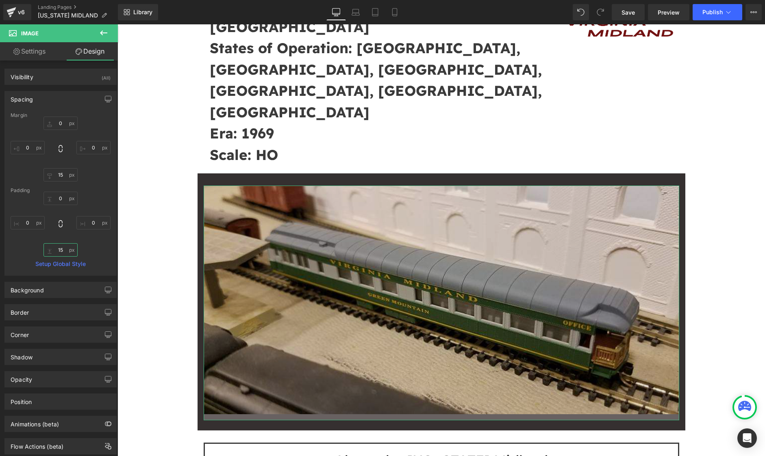
type input "0"
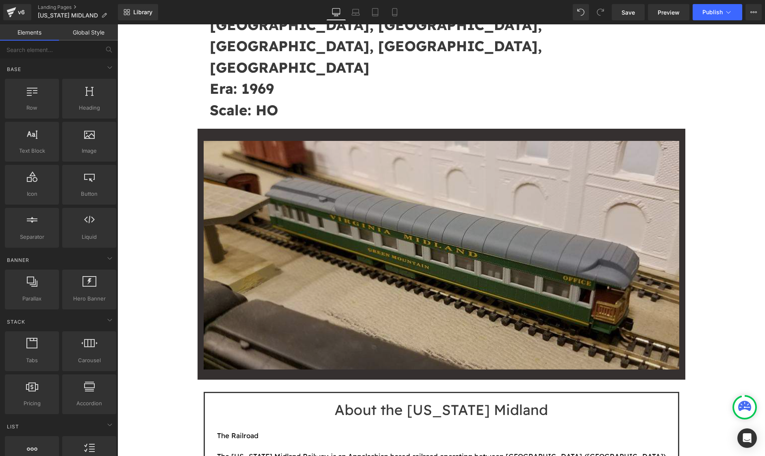
scroll to position [379, 0]
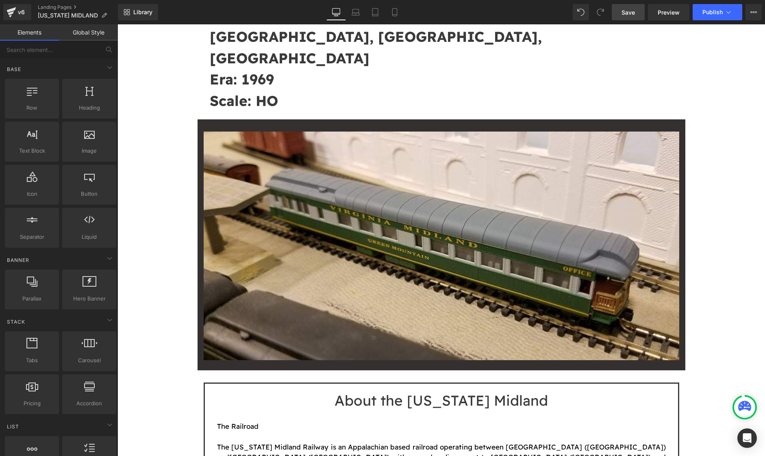
drag, startPoint x: 617, startPoint y: 13, endPoint x: 486, endPoint y: 282, distance: 298.4
click at [617, 13] on link "Save" at bounding box center [627, 12] width 33 height 16
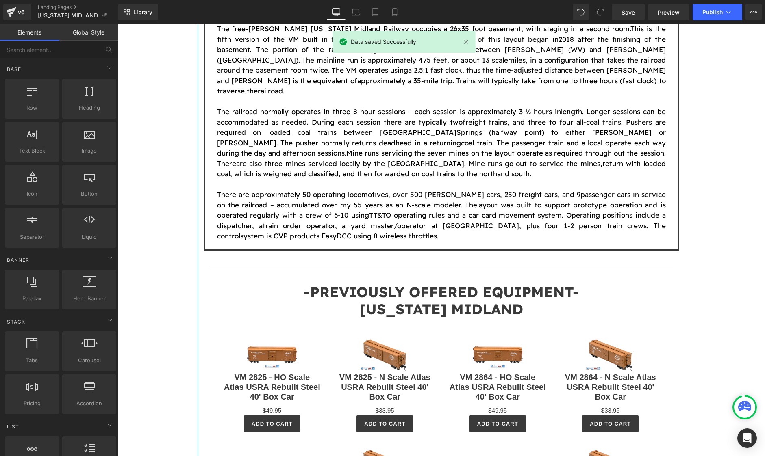
scroll to position [867, 0]
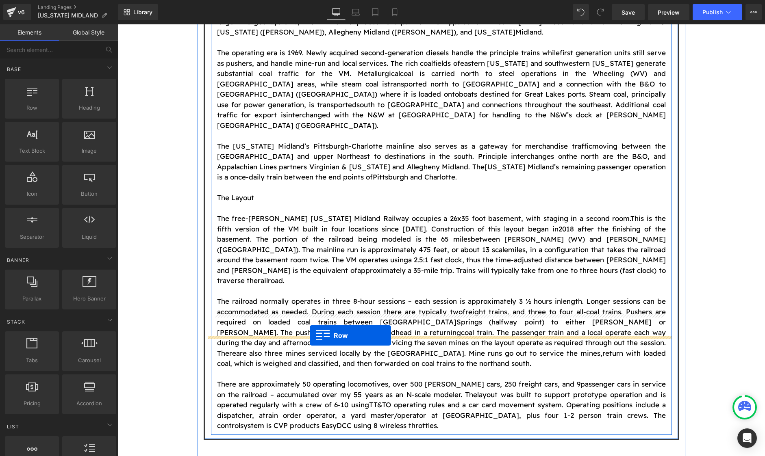
drag, startPoint x: 161, startPoint y: 133, endPoint x: 310, endPoint y: 336, distance: 250.9
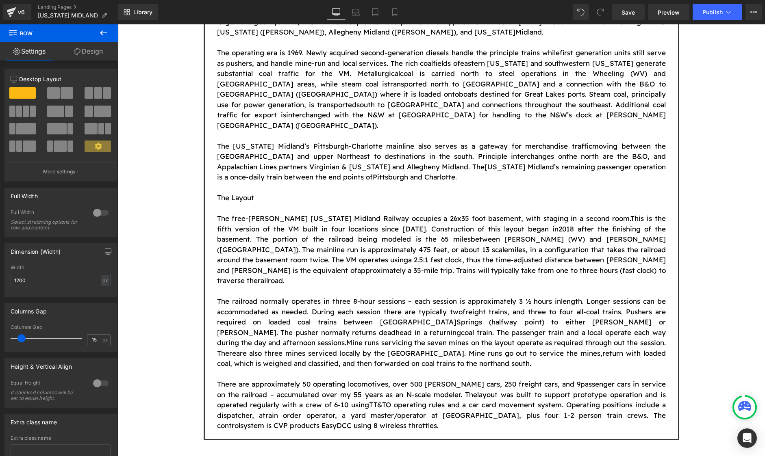
click at [102, 31] on icon at bounding box center [103, 32] width 7 height 5
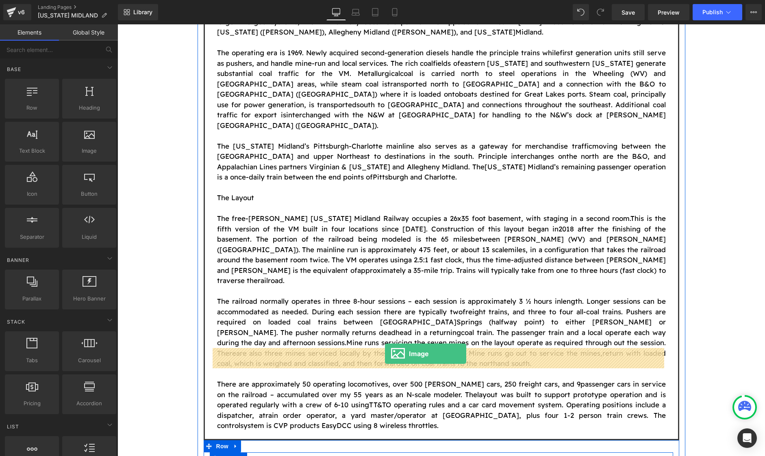
drag, startPoint x: 206, startPoint y: 169, endPoint x: 385, endPoint y: 354, distance: 257.2
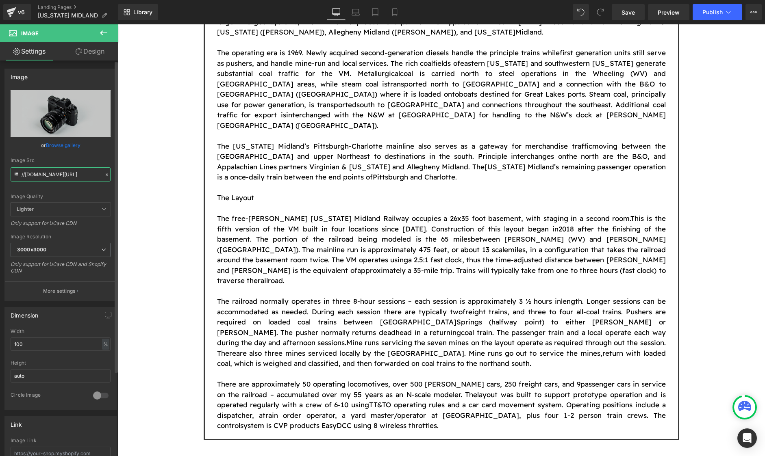
click at [54, 173] on input "//[DOMAIN_NAME][URL]" at bounding box center [61, 174] width 100 height 14
paste input "[URL][DOMAIN_NAME]"
type input "[URL][DOMAIN_NAME]"
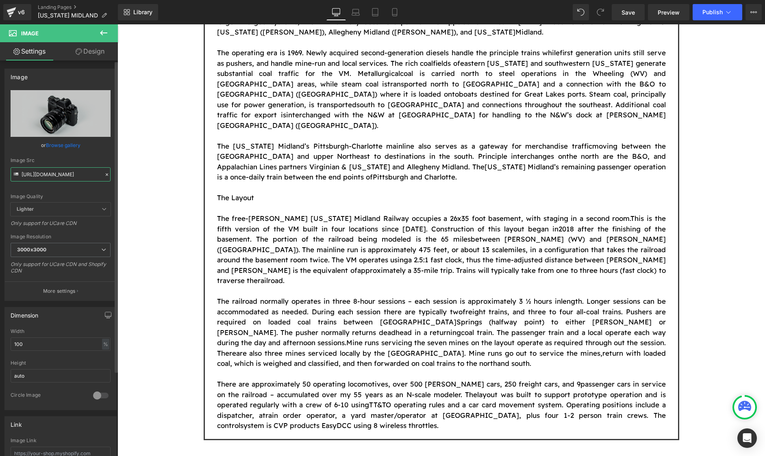
scroll to position [0, 145]
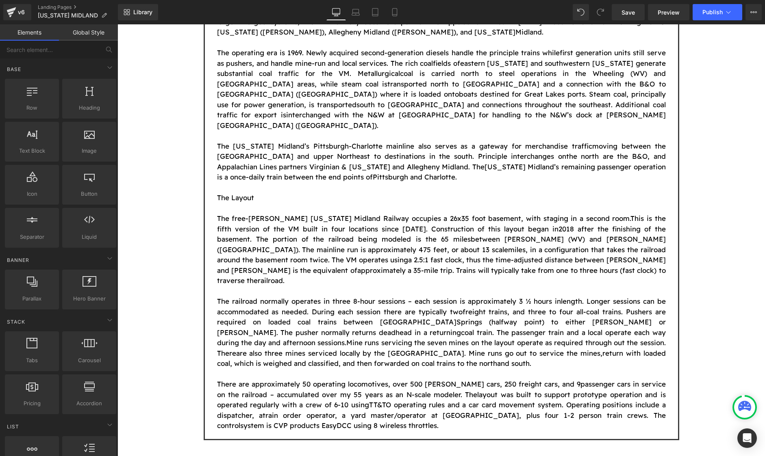
click at [147, 225] on div "Image Owner: [PERSON_NAME] Location: [GEOGRAPHIC_DATA], [GEOGRAPHIC_DATA] [GEOG…" at bounding box center [440, 301] width 647 height 2151
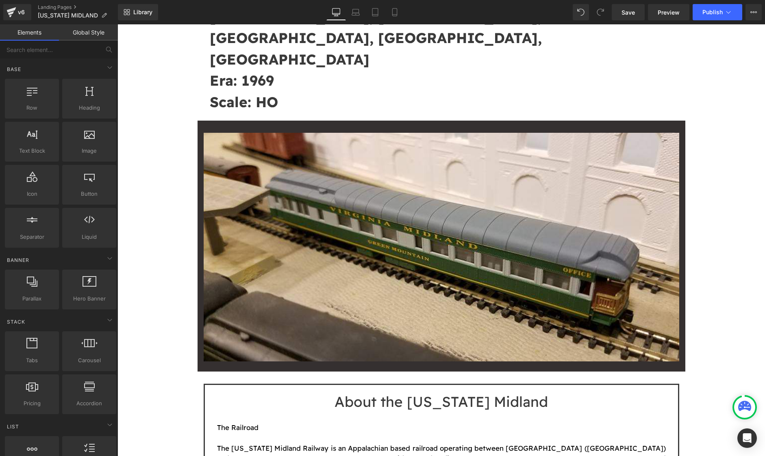
scroll to position [379, 0]
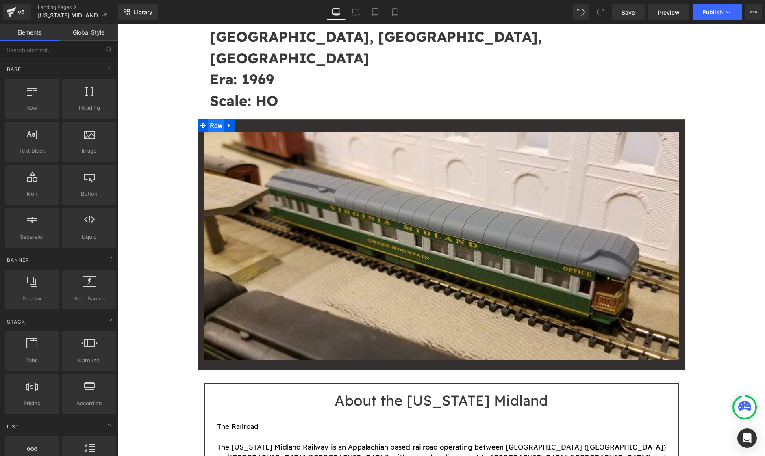
click at [217, 119] on span "Row" at bounding box center [216, 125] width 16 height 12
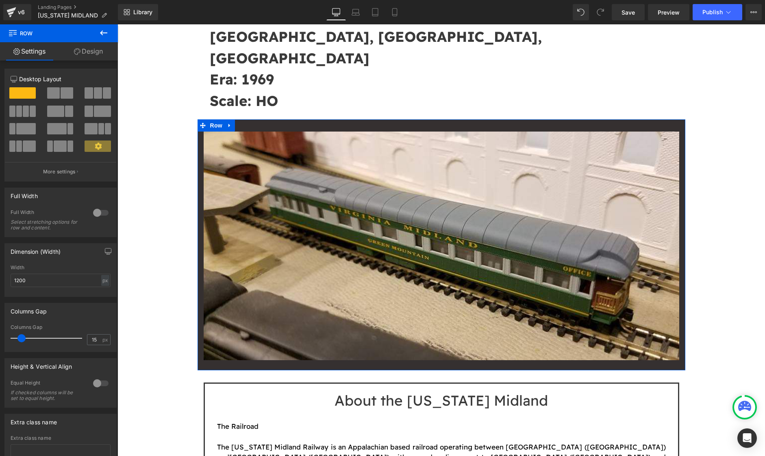
click at [94, 50] on link "Design" at bounding box center [88, 51] width 59 height 18
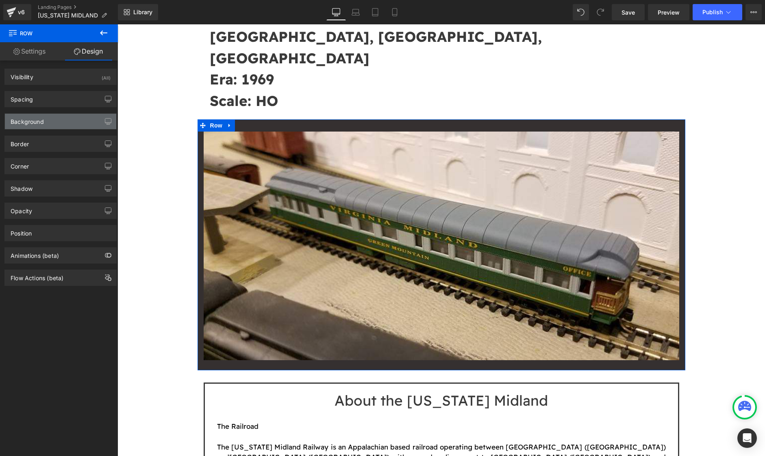
click at [53, 125] on div "Background" at bounding box center [60, 121] width 111 height 15
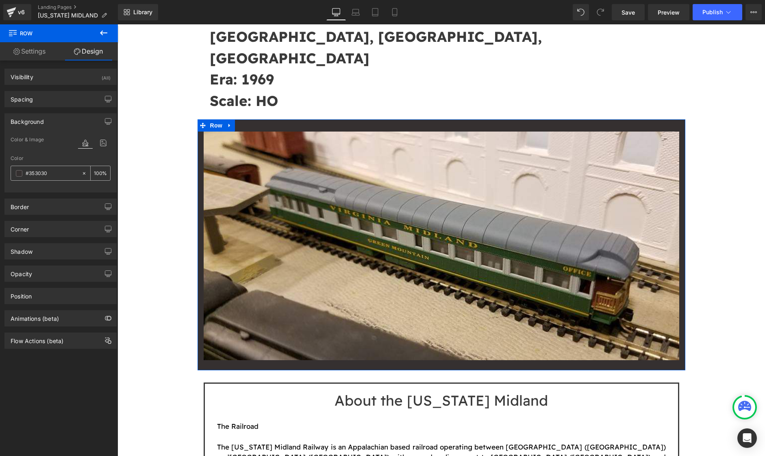
click at [22, 172] on span at bounding box center [19, 173] width 7 height 7
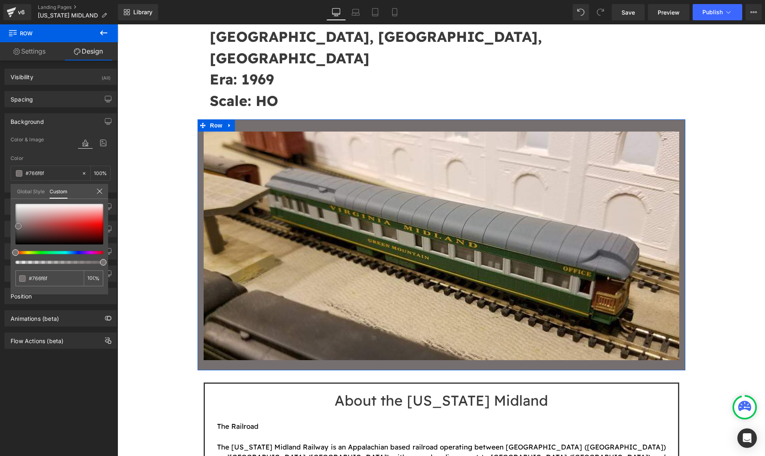
drag, startPoint x: 19, startPoint y: 235, endPoint x: 17, endPoint y: 225, distance: 10.4
click at [17, 225] on span at bounding box center [18, 226] width 7 height 7
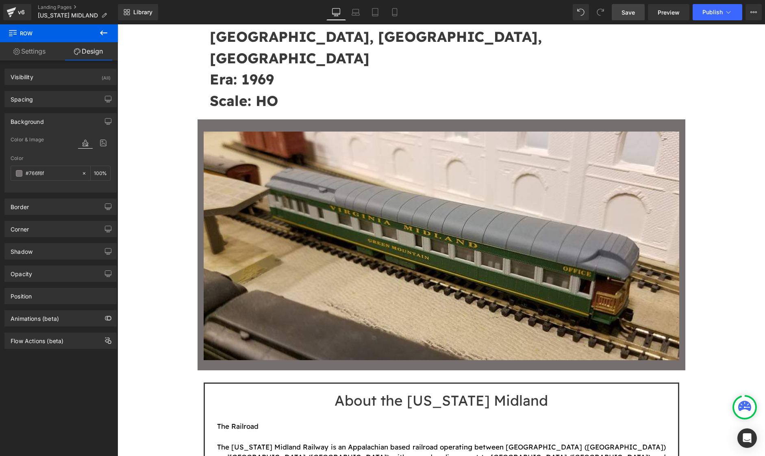
drag, startPoint x: 642, startPoint y: 14, endPoint x: 576, endPoint y: 13, distance: 65.8
click at [642, 14] on link "Save" at bounding box center [627, 12] width 33 height 16
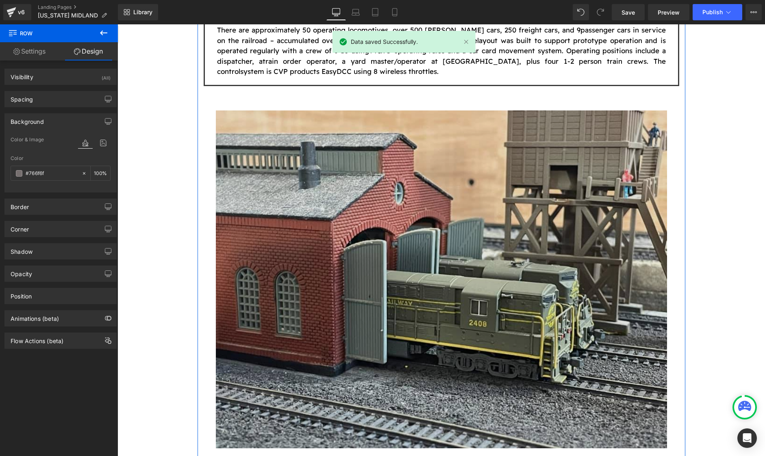
scroll to position [1246, 0]
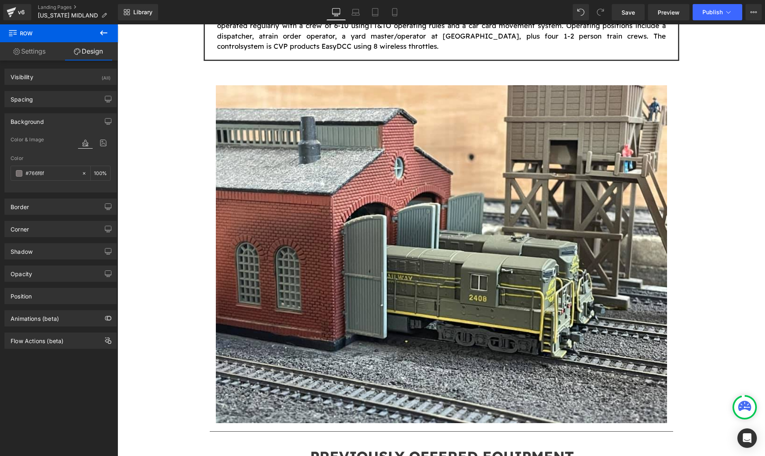
click at [104, 32] on icon at bounding box center [104, 33] width 10 height 10
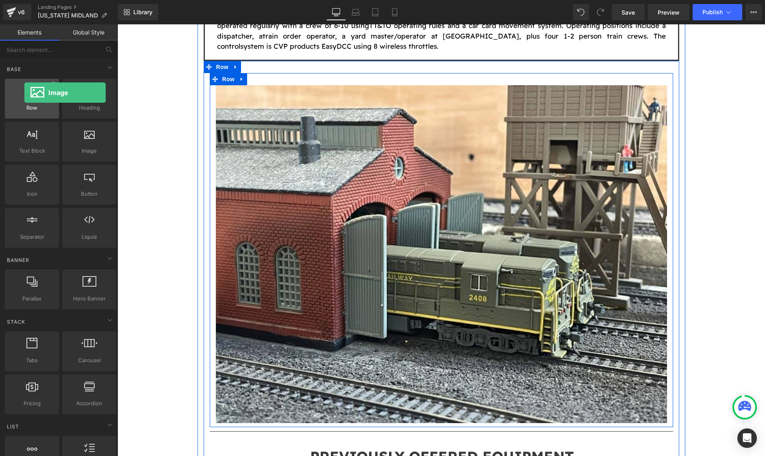
drag, startPoint x: 83, startPoint y: 143, endPoint x: 17, endPoint y: 97, distance: 81.1
click at [19, 95] on div "Row rows, columns, layouts, div Heading headings, titles, h1,h2,h3,h4,h5,h6 Tex…" at bounding box center [60, 163] width 115 height 172
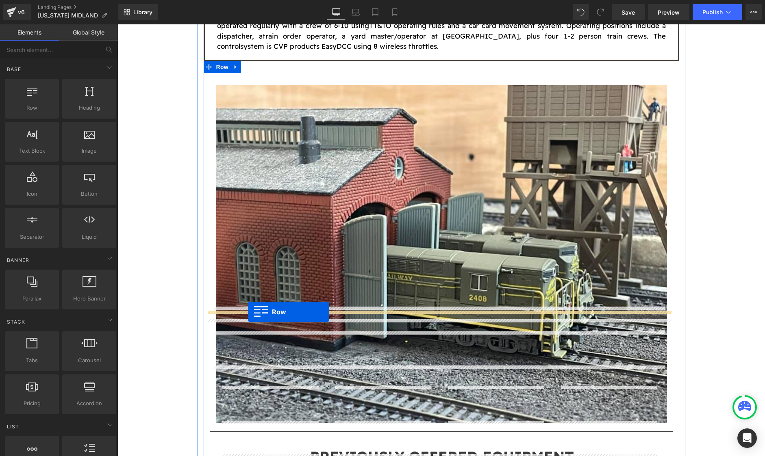
drag, startPoint x: 147, startPoint y: 131, endPoint x: 248, endPoint y: 309, distance: 204.5
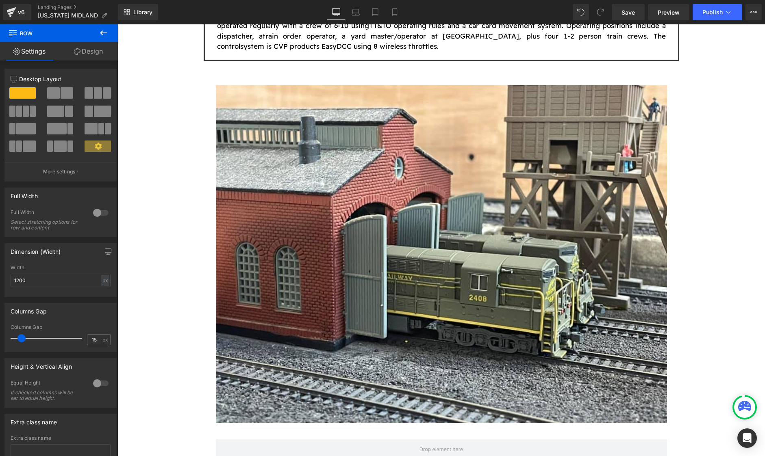
click at [105, 27] on button at bounding box center [103, 33] width 28 height 18
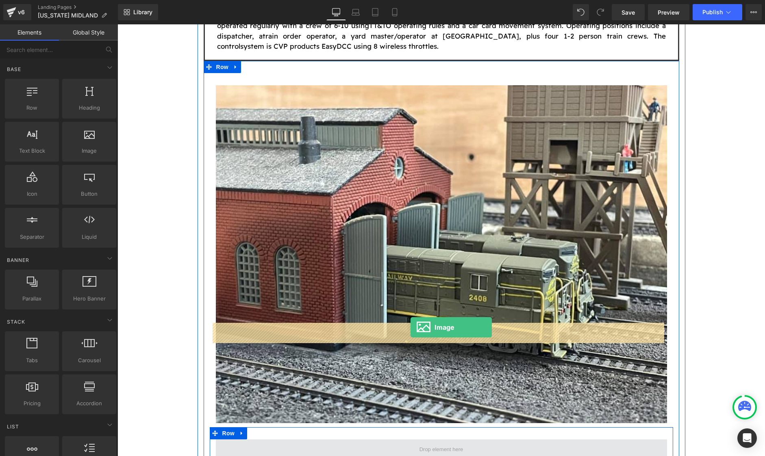
drag, startPoint x: 207, startPoint y: 168, endPoint x: 411, endPoint y: 327, distance: 258.8
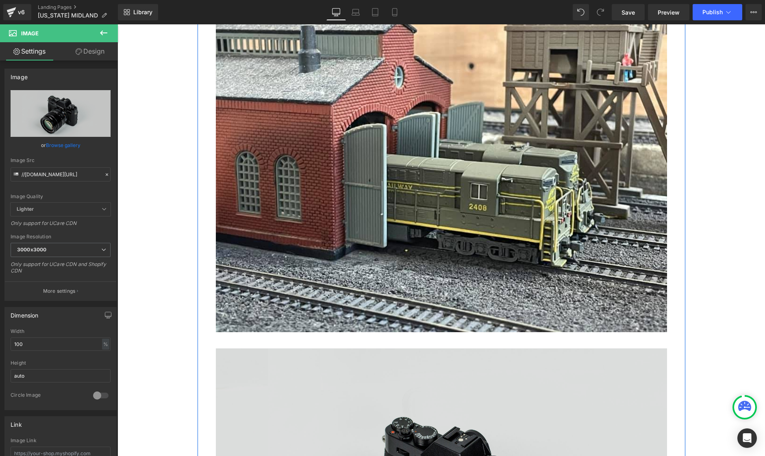
scroll to position [1354, 0]
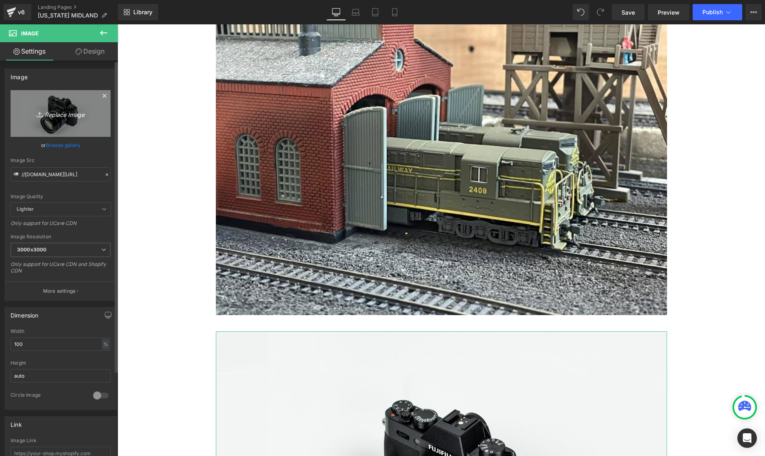
click at [55, 114] on icon "Replace Image" at bounding box center [60, 113] width 65 height 10
type input "C:\fakepath\VM 3003 crop.png"
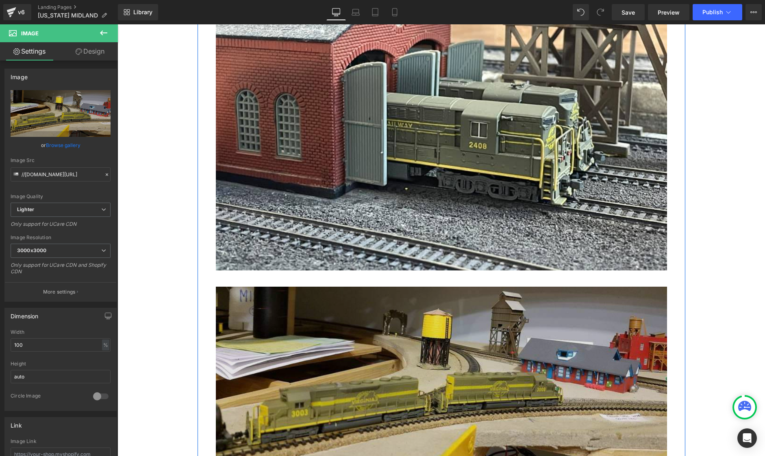
scroll to position [1409, 0]
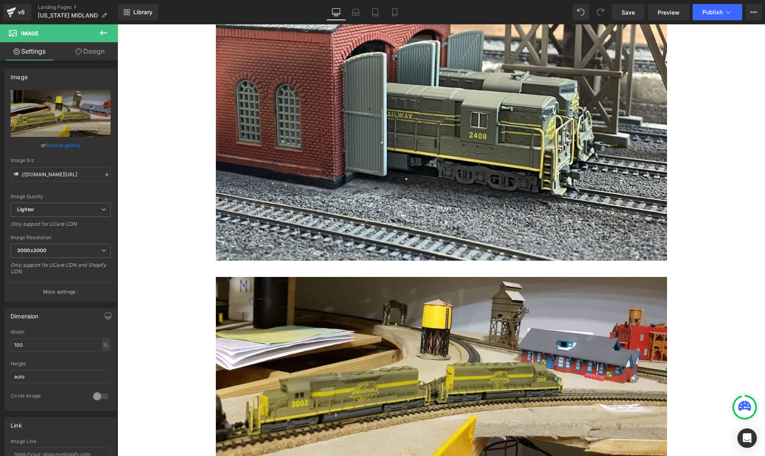
click at [104, 32] on icon at bounding box center [104, 33] width 10 height 10
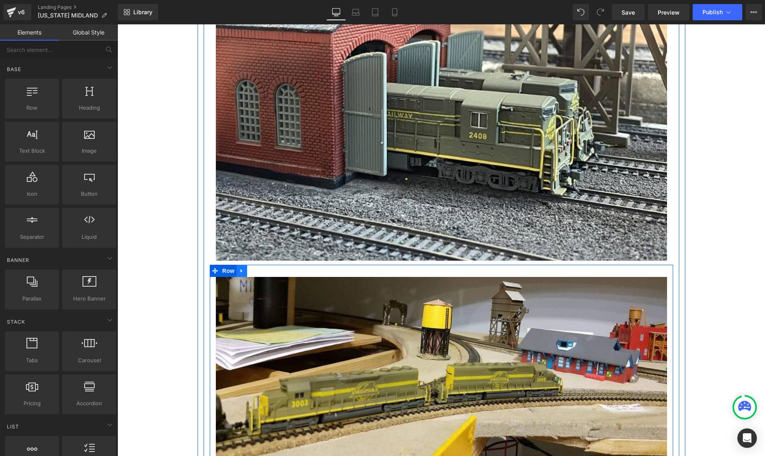
click at [239, 268] on icon at bounding box center [242, 271] width 6 height 6
click at [247, 265] on link at bounding box center [252, 271] width 11 height 12
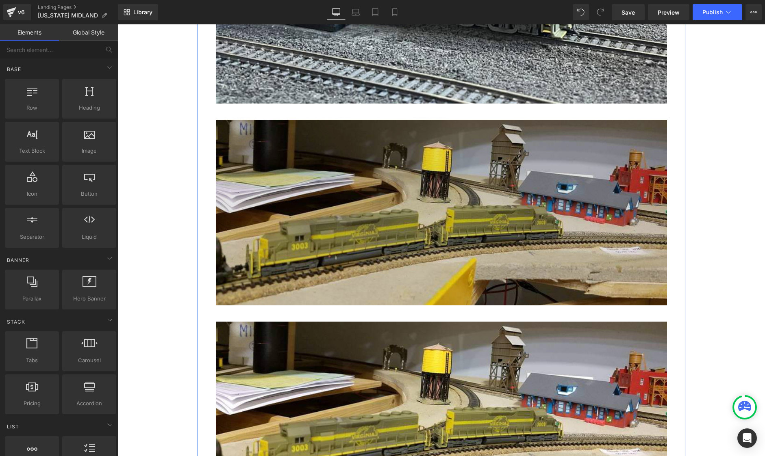
scroll to position [1571, 0]
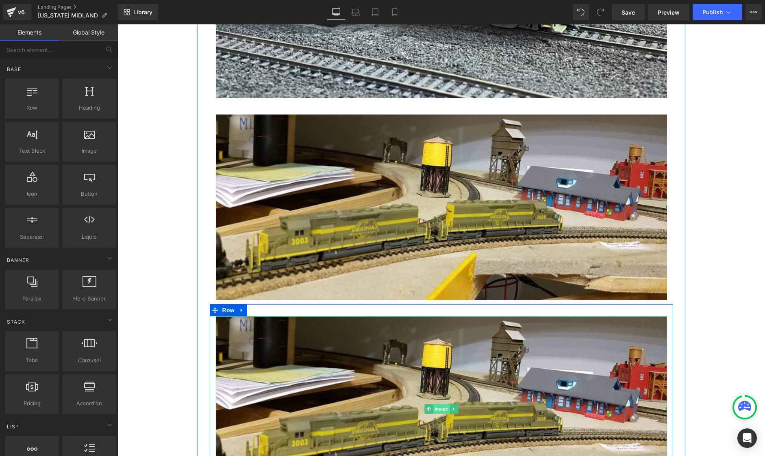
click at [434, 404] on span "Image" at bounding box center [441, 409] width 17 height 10
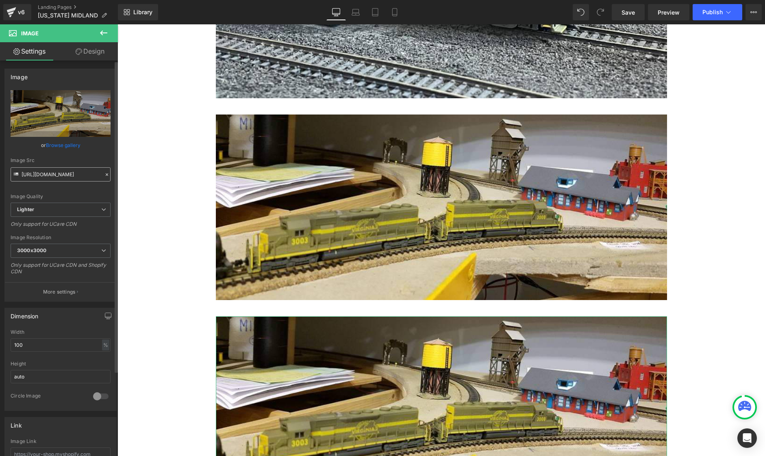
click at [46, 173] on input "[URL][DOMAIN_NAME]" at bounding box center [61, 174] width 100 height 14
type input "[URL][DOMAIN_NAME]"
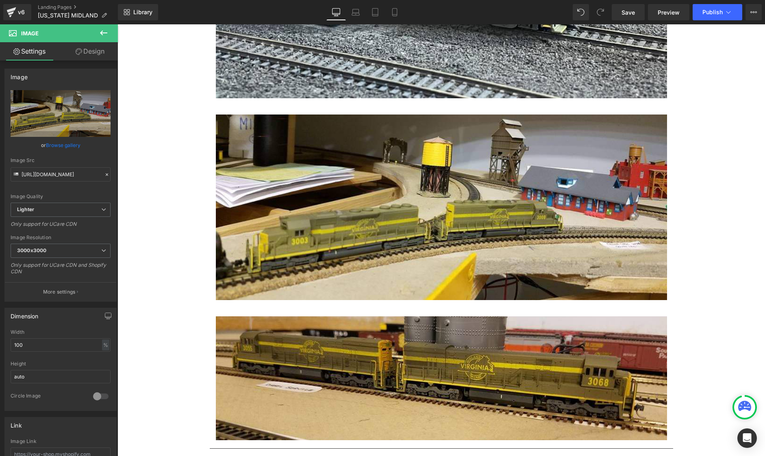
scroll to position [0, 0]
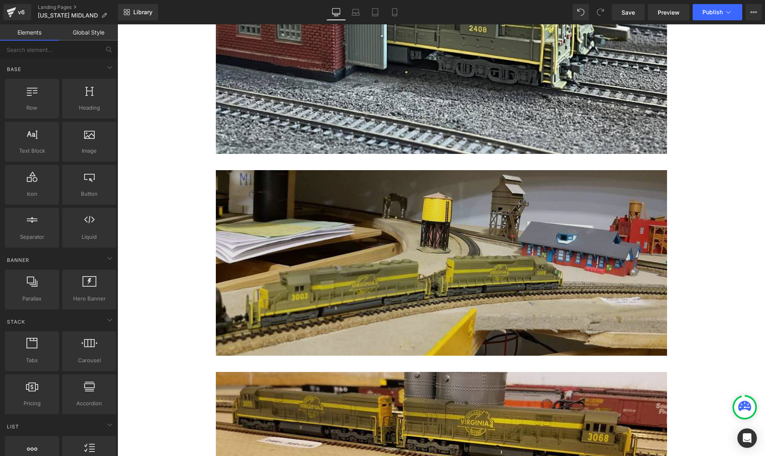
scroll to position [1300, 0]
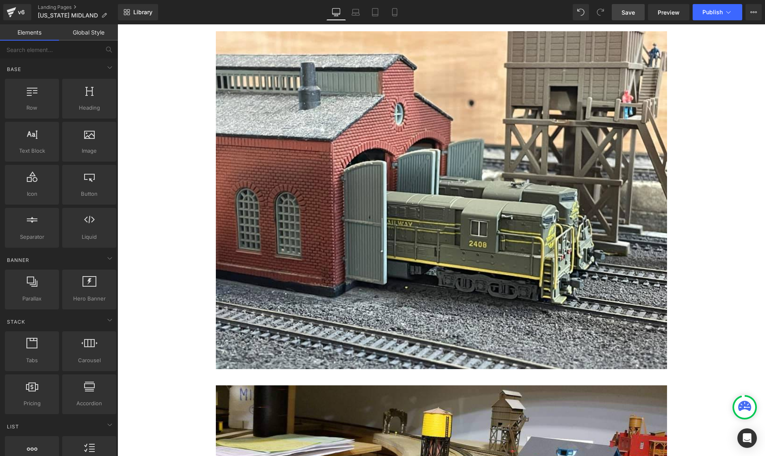
click at [622, 9] on span "Save" at bounding box center [627, 12] width 13 height 9
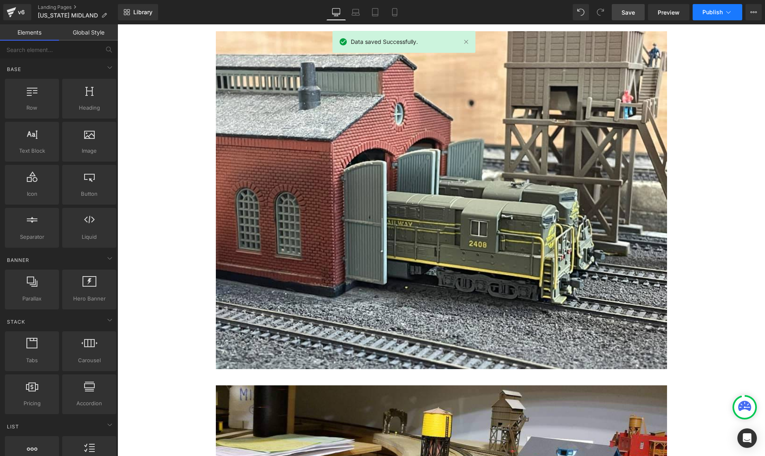
click at [713, 14] on span "Publish" at bounding box center [712, 12] width 20 height 7
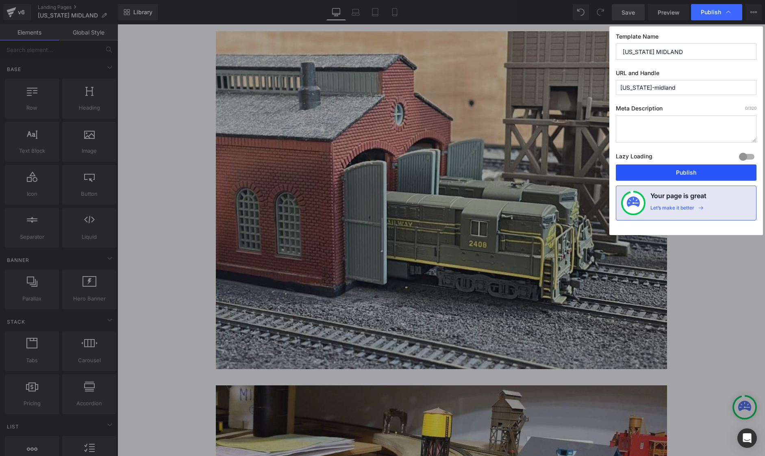
click at [689, 173] on button "Publish" at bounding box center [686, 173] width 141 height 16
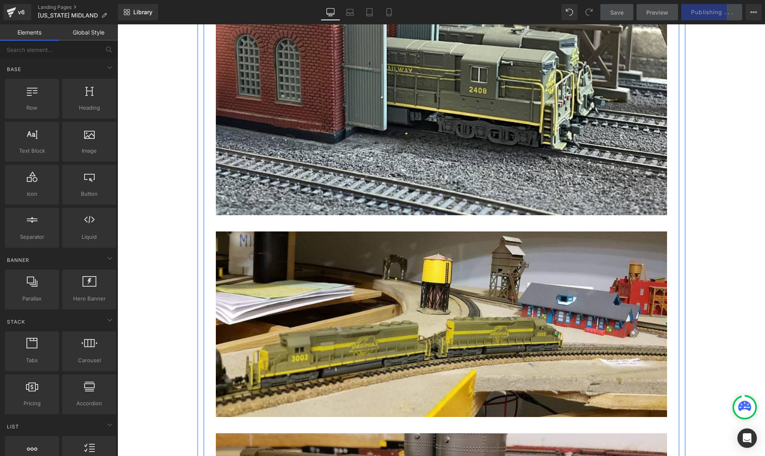
scroll to position [1463, 0]
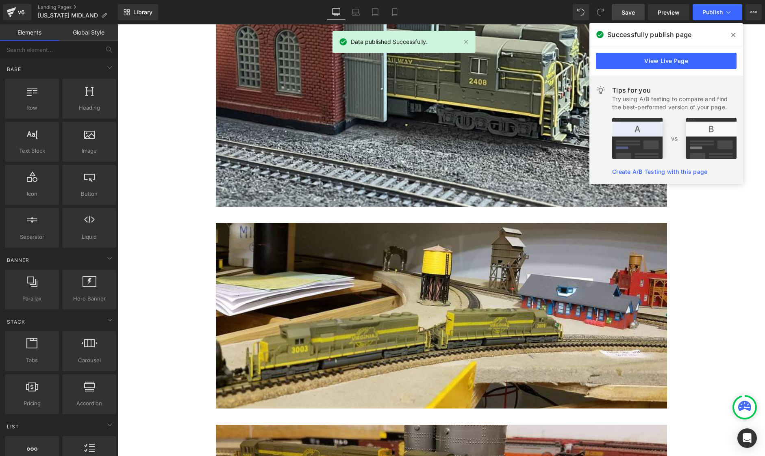
click at [736, 36] on span at bounding box center [732, 34] width 13 height 13
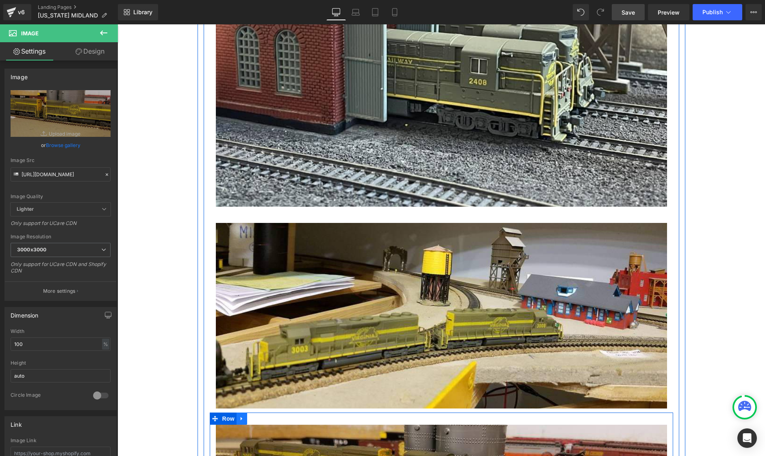
click at [241, 417] on icon at bounding box center [242, 419] width 2 height 4
click at [249, 416] on icon at bounding box center [252, 419] width 6 height 6
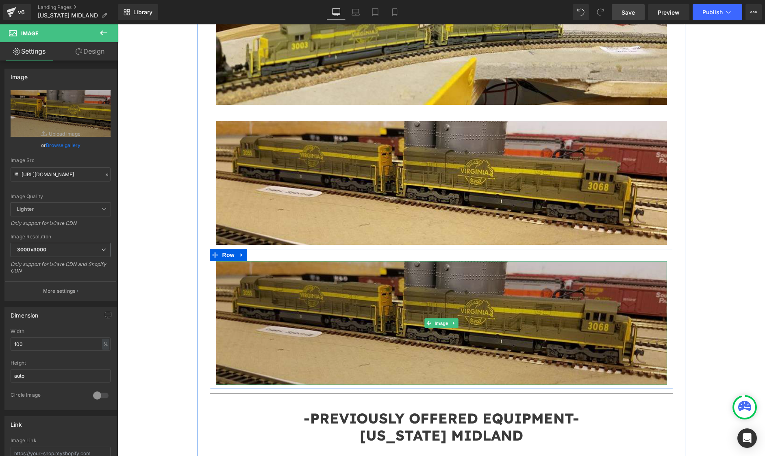
scroll to position [1734, 0]
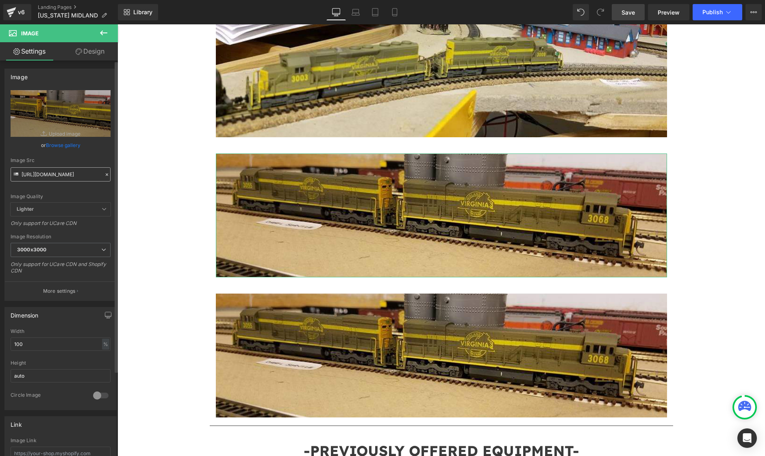
click at [33, 174] on input "[URL][DOMAIN_NAME]" at bounding box center [61, 174] width 100 height 14
type input "[URL][DOMAIN_NAME]"
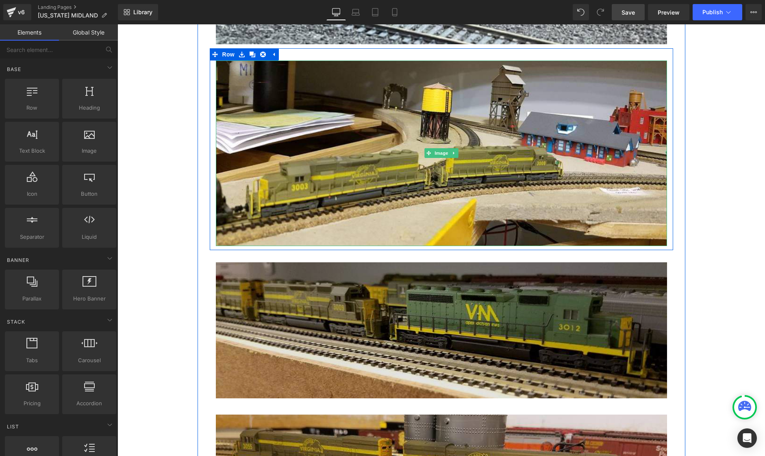
scroll to position [1626, 0]
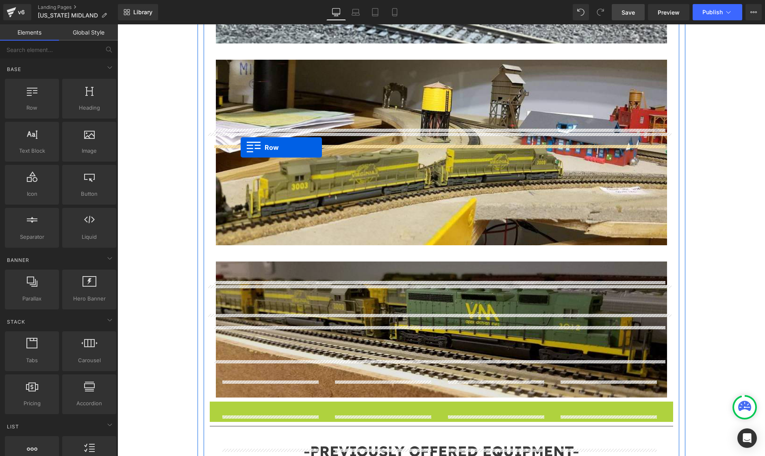
drag, startPoint x: 212, startPoint y: 293, endPoint x: 241, endPoint y: 147, distance: 148.2
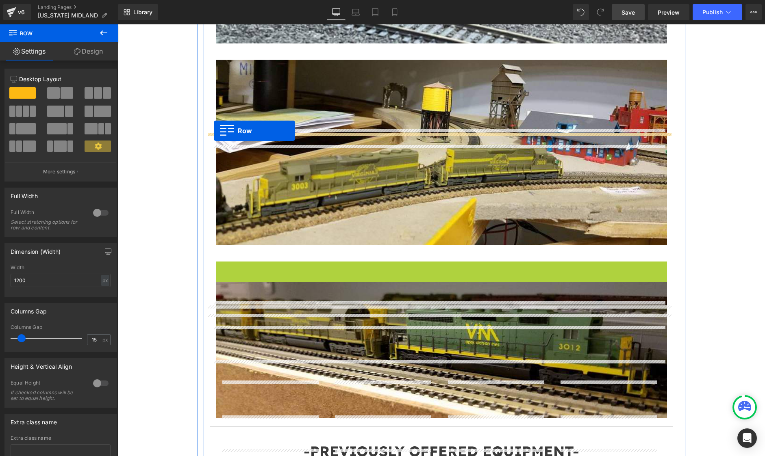
drag, startPoint x: 218, startPoint y: 150, endPoint x: 214, endPoint y: 131, distance: 20.0
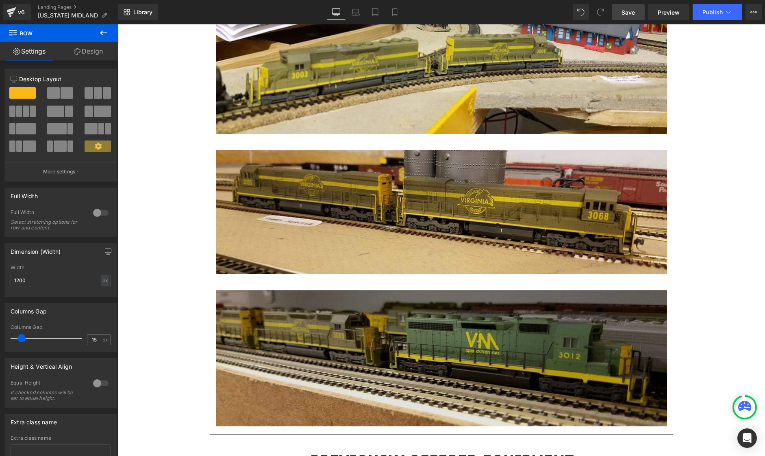
scroll to position [1679, 0]
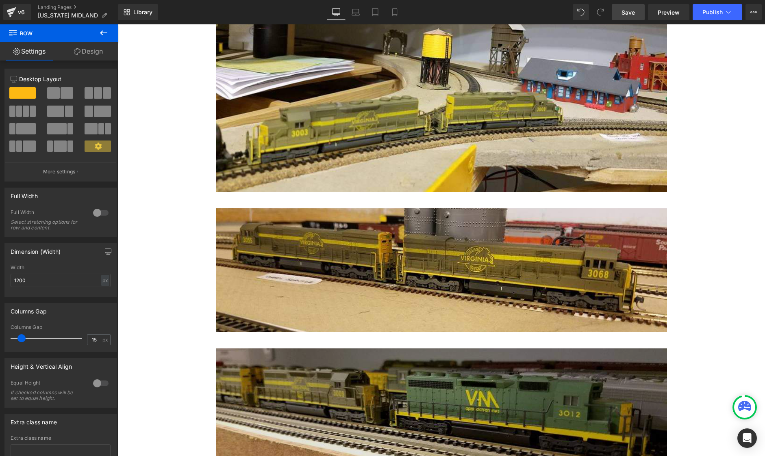
click at [371, 349] on img at bounding box center [441, 417] width 451 height 136
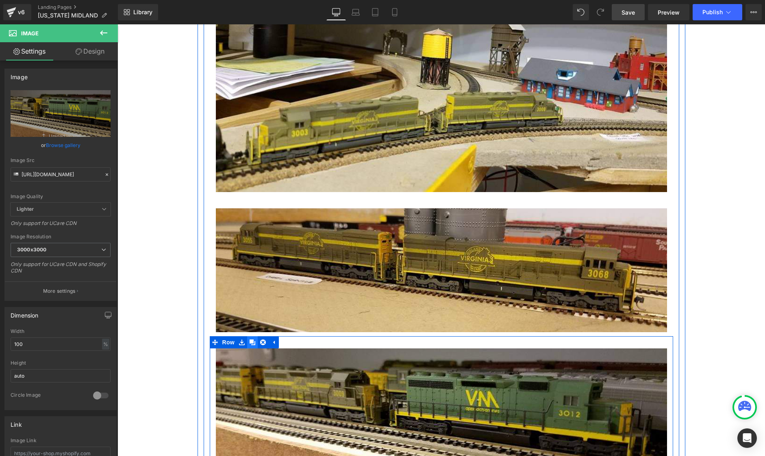
click at [249, 340] on icon at bounding box center [252, 343] width 6 height 6
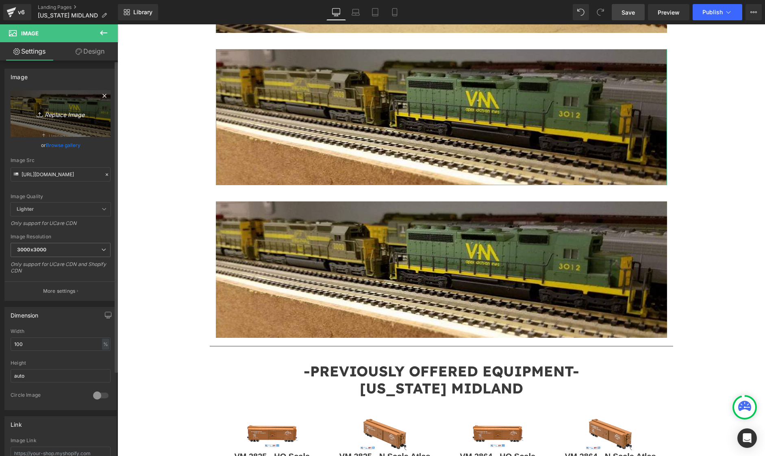
scroll to position [1995, 0]
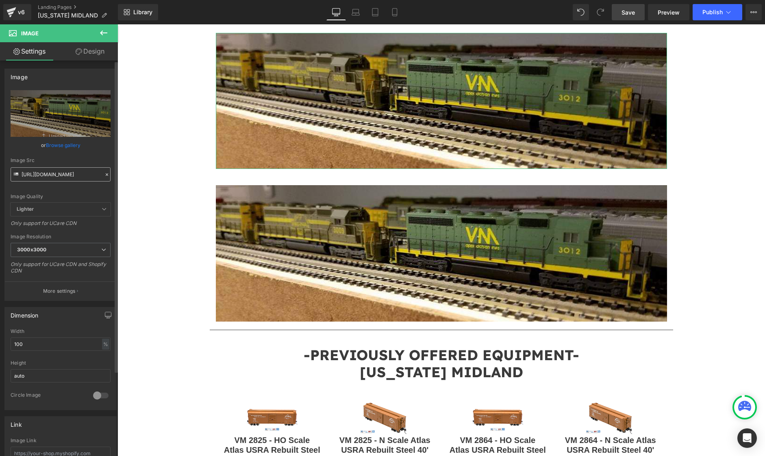
click at [45, 175] on input "[URL][DOMAIN_NAME]" at bounding box center [61, 174] width 100 height 14
type input "[URL][DOMAIN_NAME]"
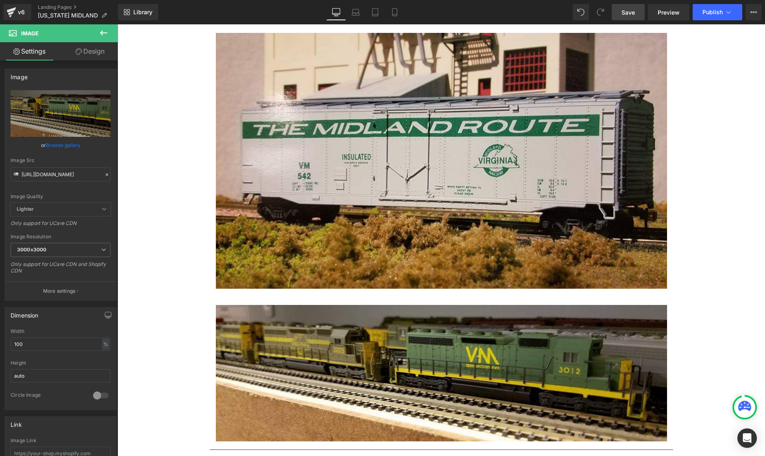
scroll to position [0, 0]
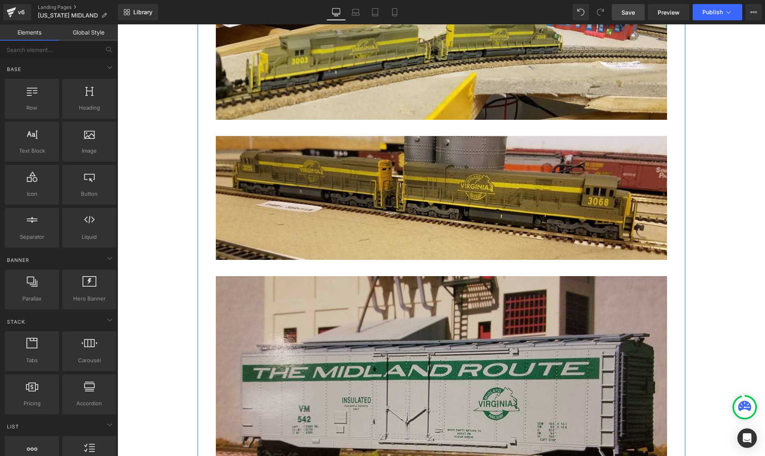
scroll to position [1724, 0]
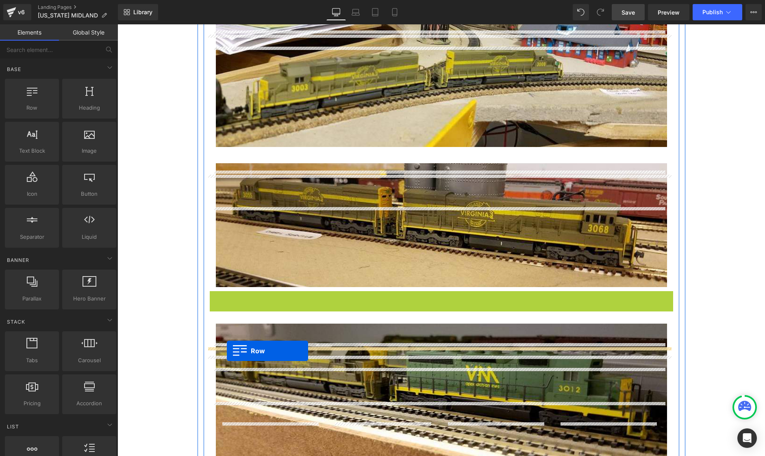
drag, startPoint x: 210, startPoint y: 182, endPoint x: 227, endPoint y: 351, distance: 169.5
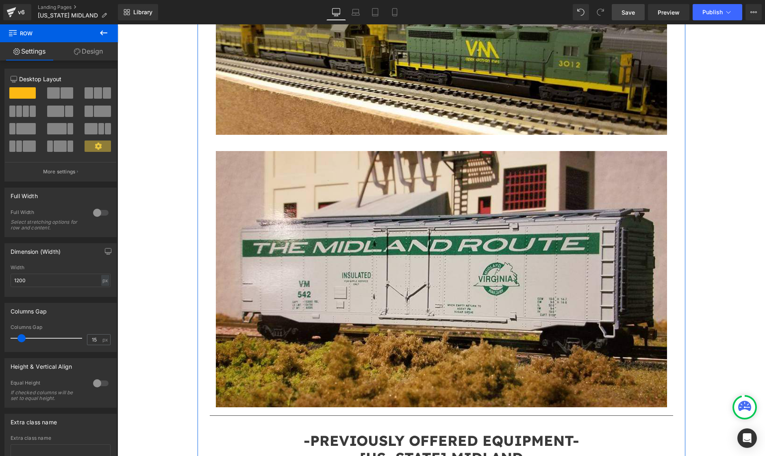
scroll to position [2049, 0]
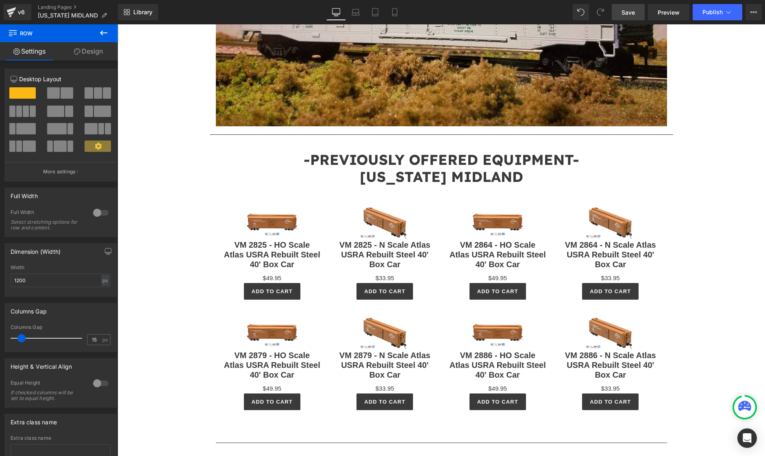
scroll to position [2266, 0]
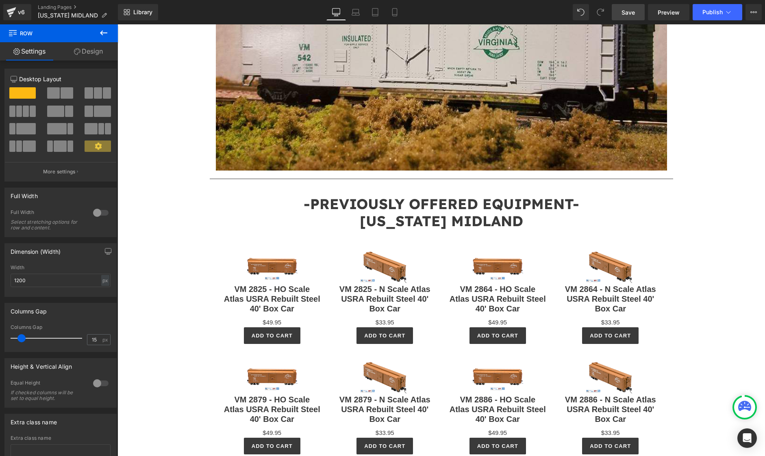
click at [627, 14] on span "Save" at bounding box center [627, 12] width 13 height 9
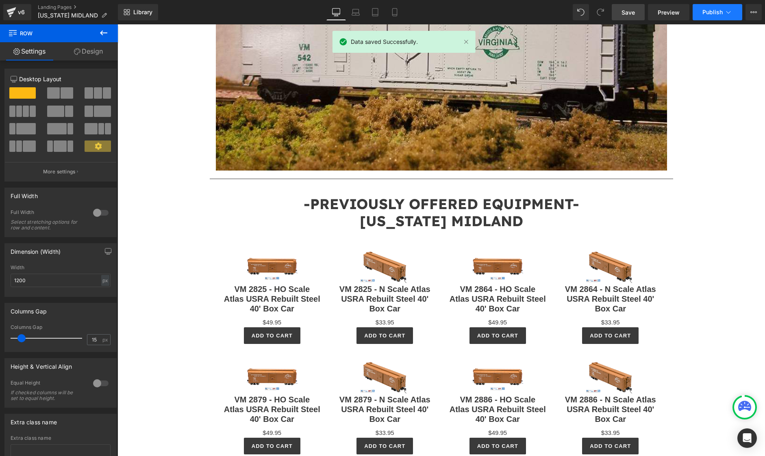
click at [708, 14] on span "Publish" at bounding box center [712, 12] width 20 height 7
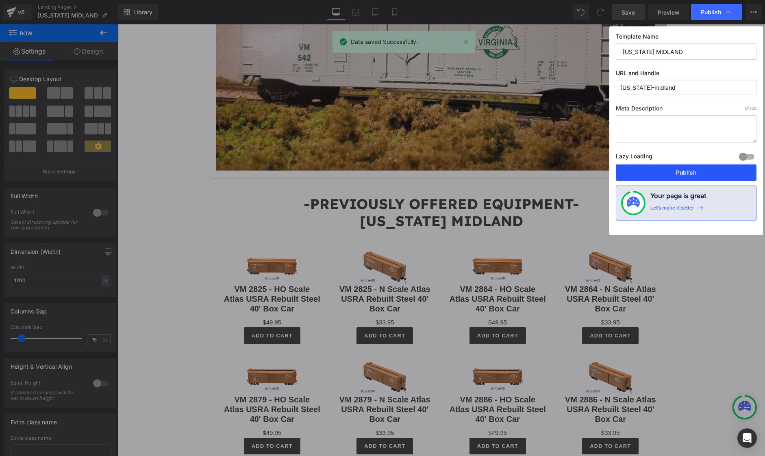
drag, startPoint x: 687, startPoint y: 170, endPoint x: 556, endPoint y: 114, distance: 142.2
click at [687, 170] on button "Publish" at bounding box center [686, 173] width 141 height 16
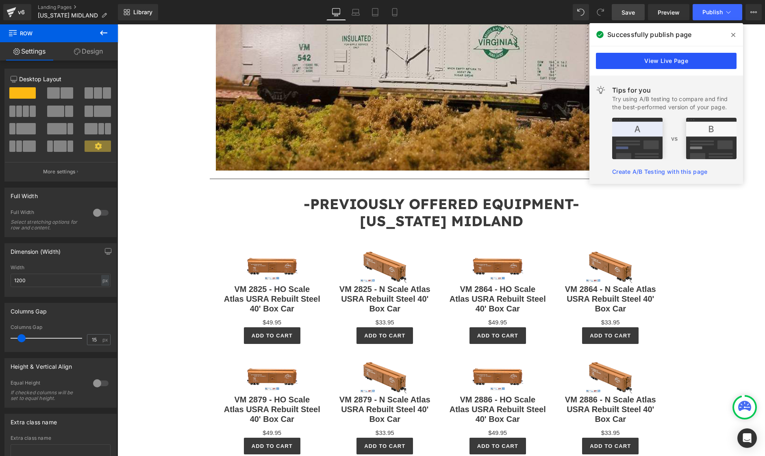
click at [684, 59] on link "View Live Page" at bounding box center [666, 61] width 141 height 16
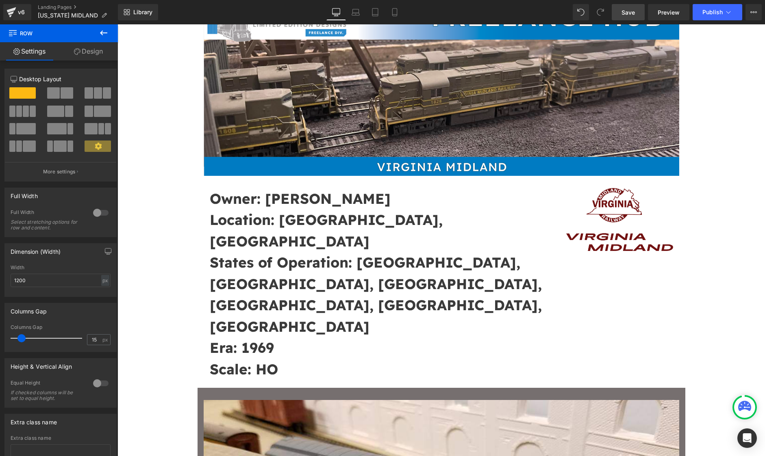
scroll to position [99, 0]
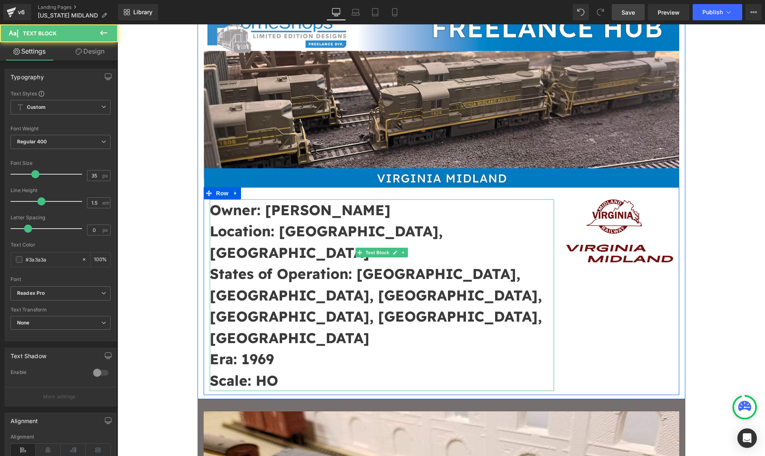
click at [273, 372] on strong "Scale: HO" at bounding box center [244, 381] width 68 height 18
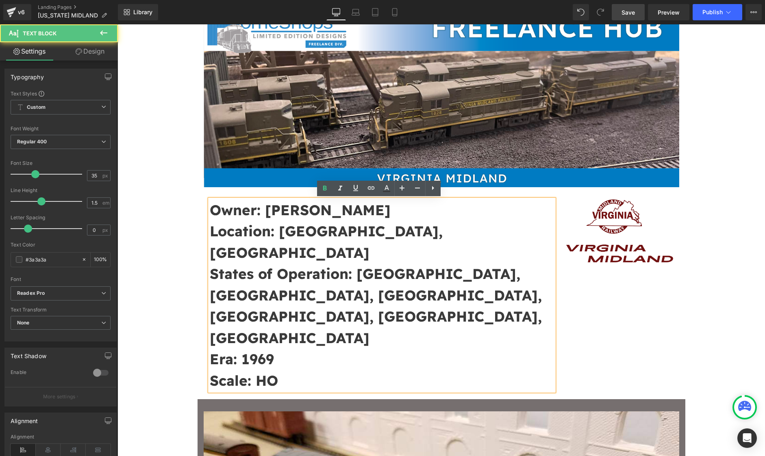
click at [276, 370] on p "Scale: HO" at bounding box center [382, 381] width 345 height 22
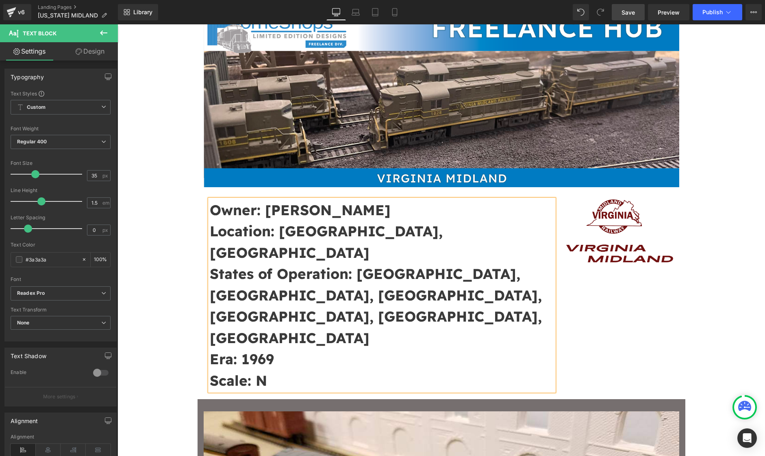
click at [624, 6] on link "Save" at bounding box center [627, 12] width 33 height 16
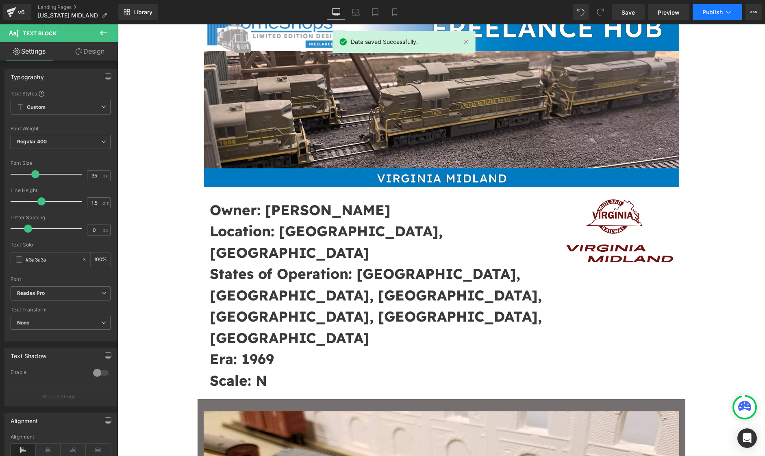
click at [720, 15] on button "Publish" at bounding box center [717, 12] width 50 height 16
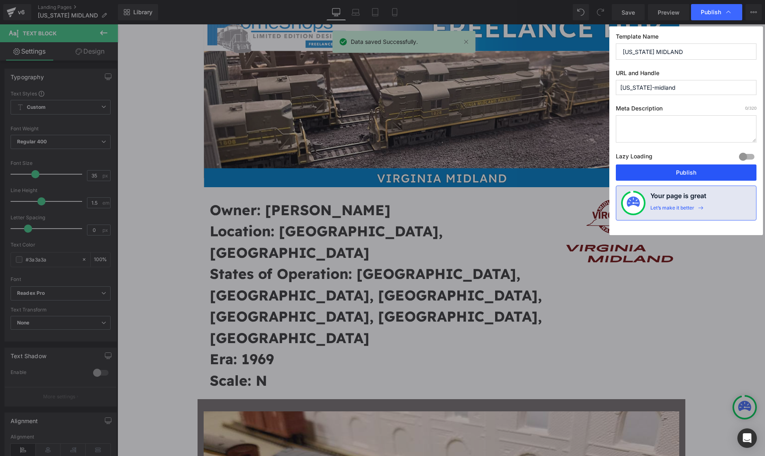
click at [682, 168] on button "Publish" at bounding box center [686, 173] width 141 height 16
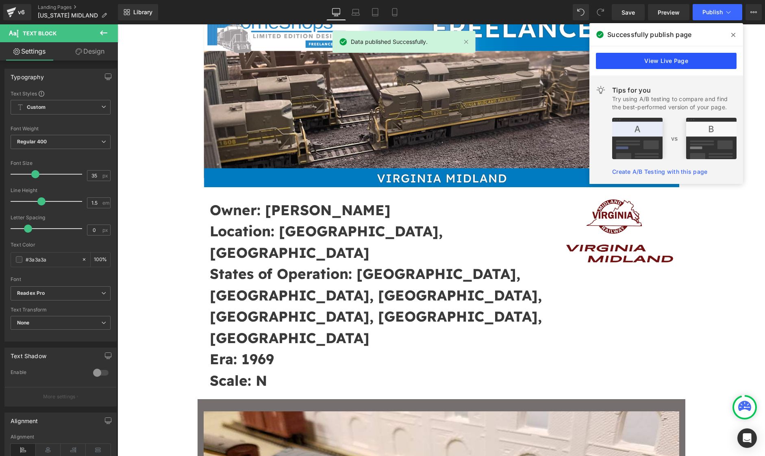
click at [655, 65] on link "View Live Page" at bounding box center [666, 61] width 141 height 16
